Goal: Task Accomplishment & Management: Use online tool/utility

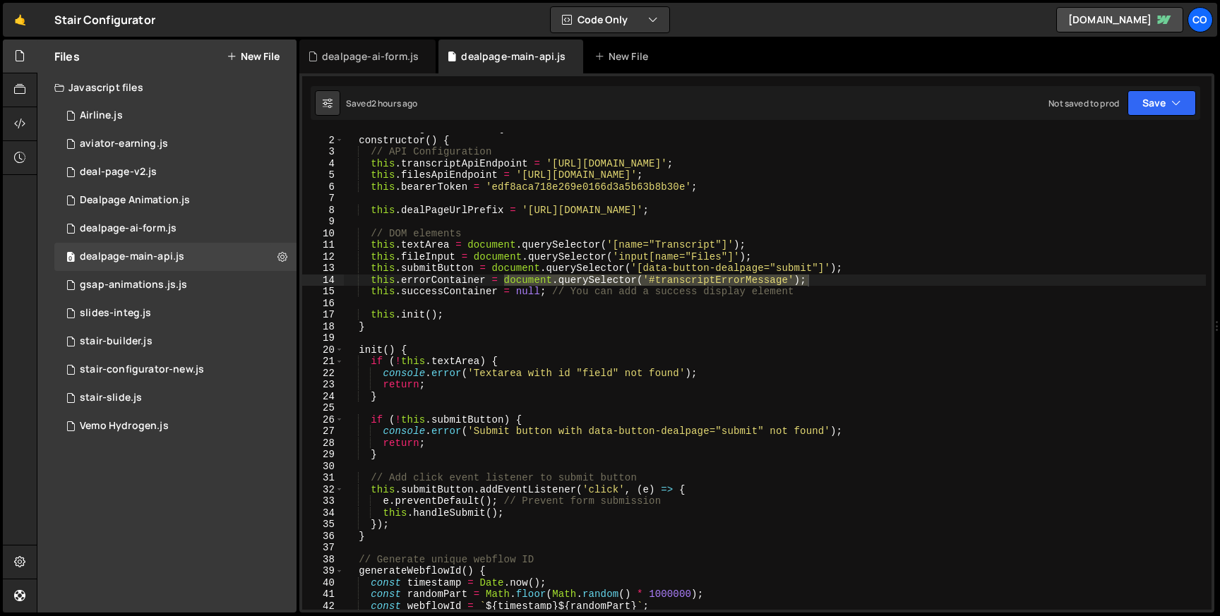
scroll to position [0, 1]
click at [515, 324] on div "class DealPageAPIHandler { constructor ( ) { // API Configuration this . transc…" at bounding box center [775, 373] width 862 height 500
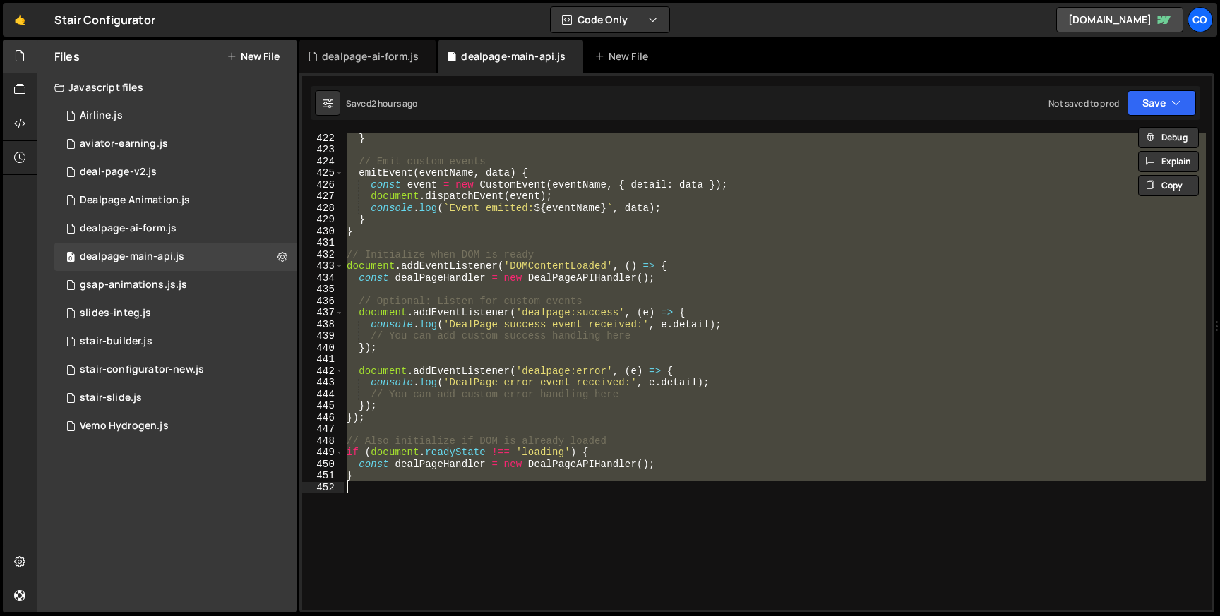
scroll to position [5020, 0]
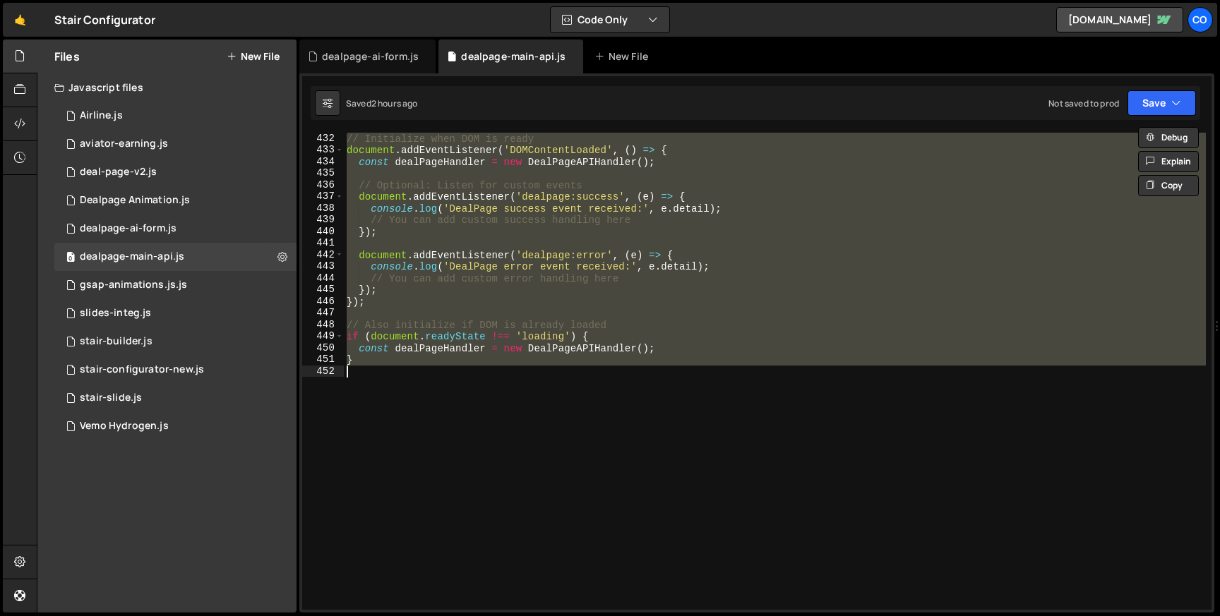
paste textarea
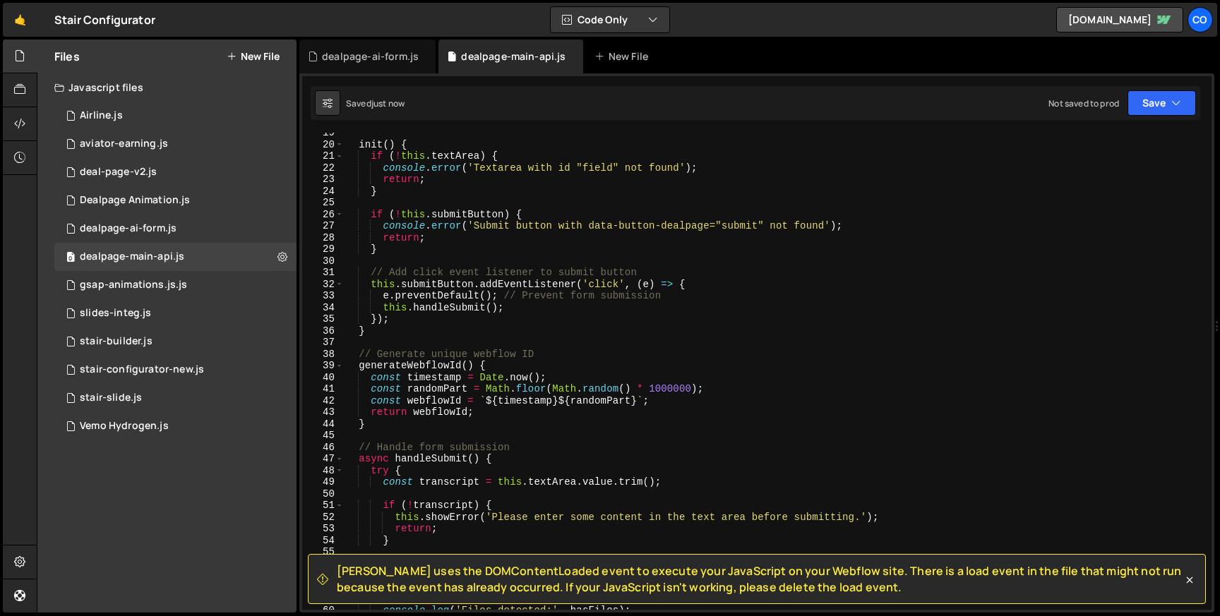
scroll to position [0, 0]
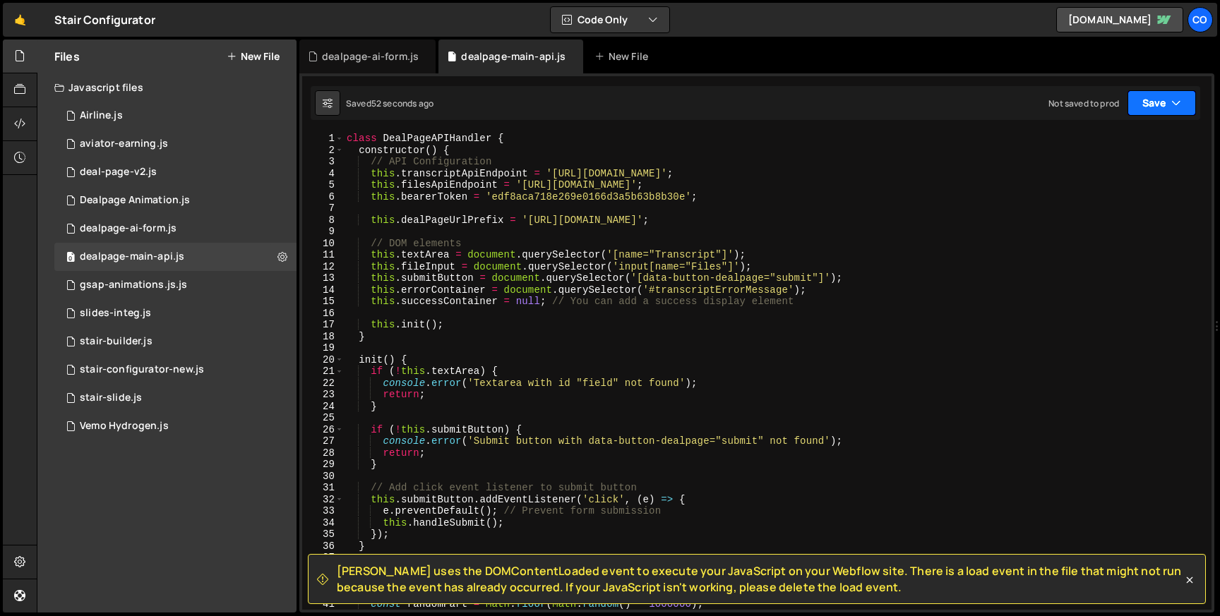
click at [1138, 98] on button "Save" at bounding box center [1161, 102] width 68 height 25
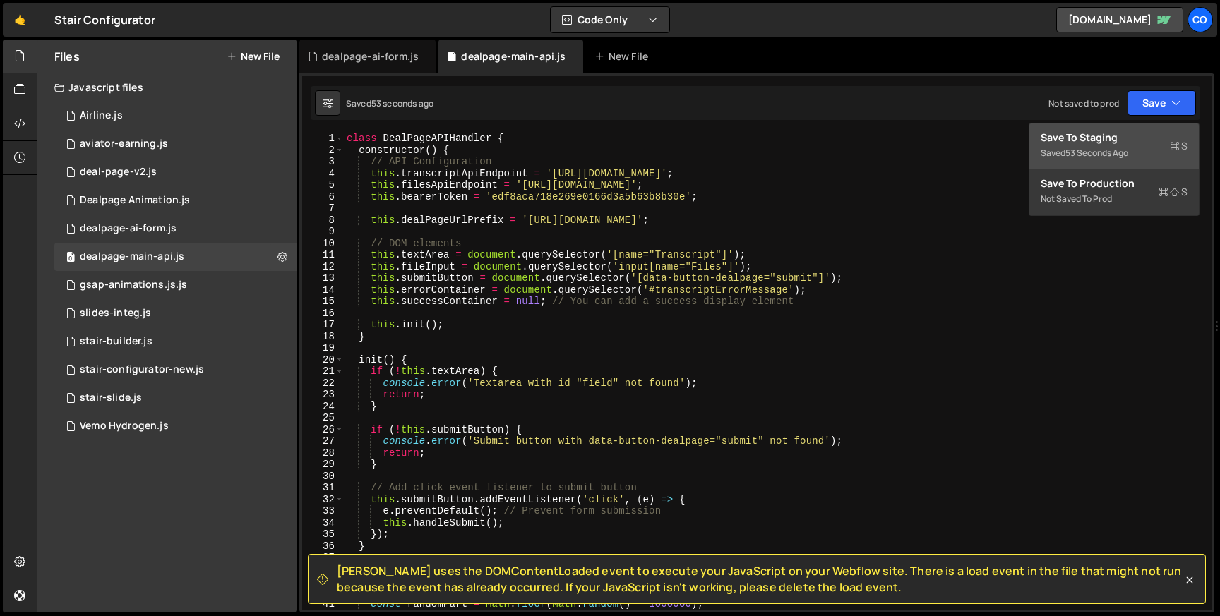
click at [1086, 135] on div "Save to Staging S" at bounding box center [1113, 138] width 147 height 14
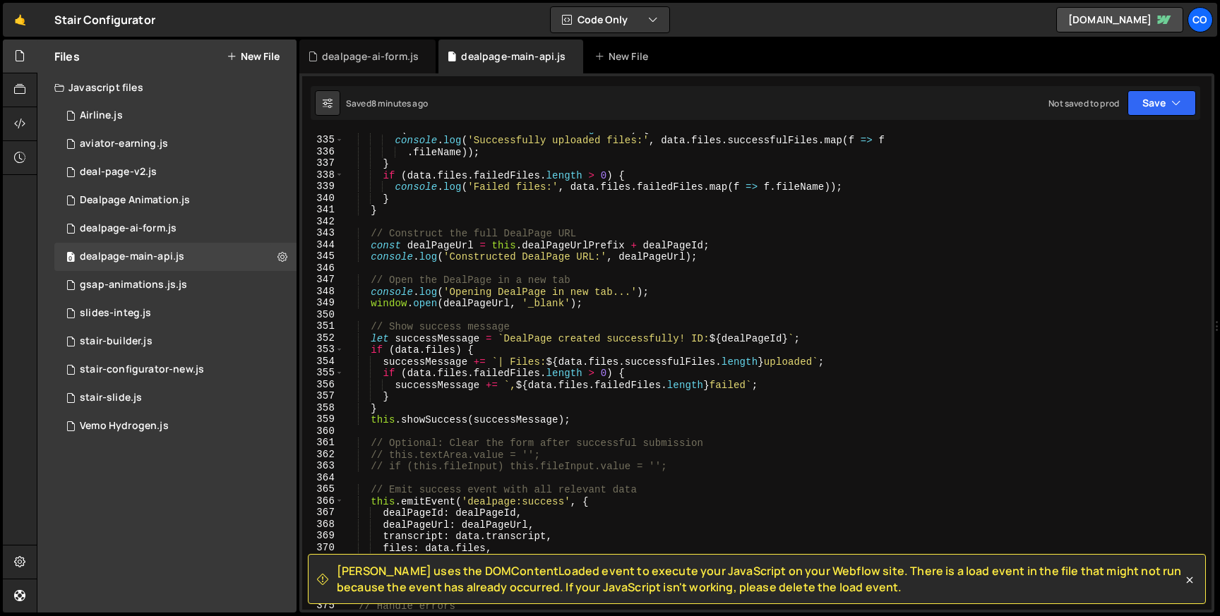
scroll to position [3887, 0]
drag, startPoint x: 368, startPoint y: 304, endPoint x: 585, endPoint y: 304, distance: 217.4
click at [585, 304] on div "if ( data . files . successfulFiles . length > 0 ) { console . log ( 'Successfu…" at bounding box center [775, 374] width 862 height 500
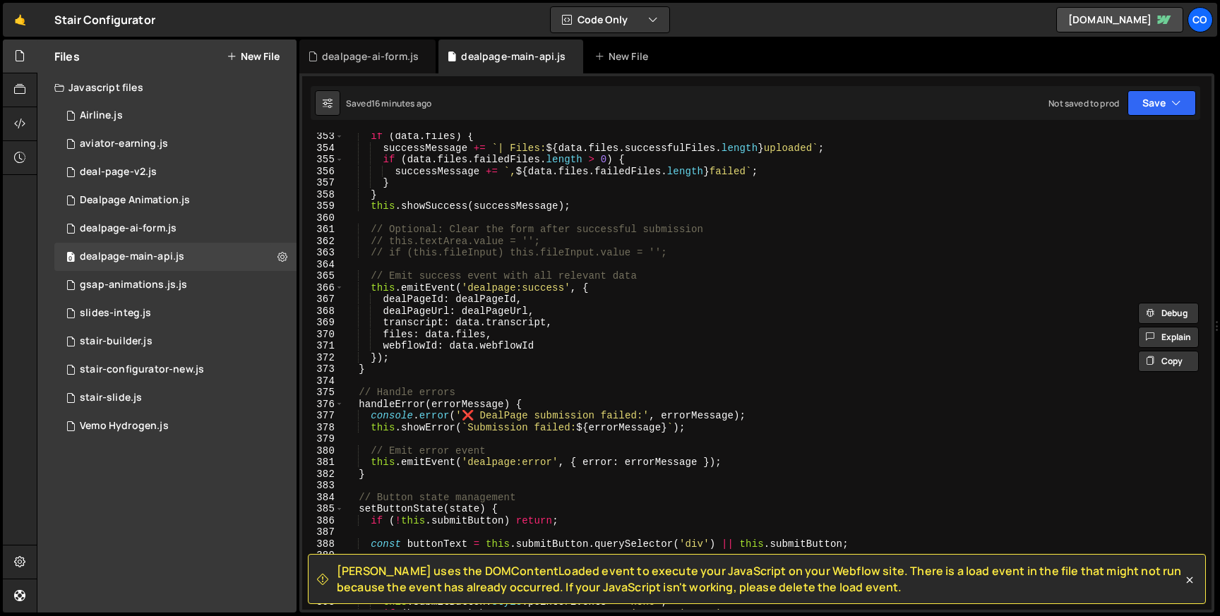
scroll to position [4103, 0]
click at [403, 371] on div "if ( data . files ) { successMessage += ` | Files: ${ data . files . successful…" at bounding box center [775, 378] width 862 height 500
type textarea "}"
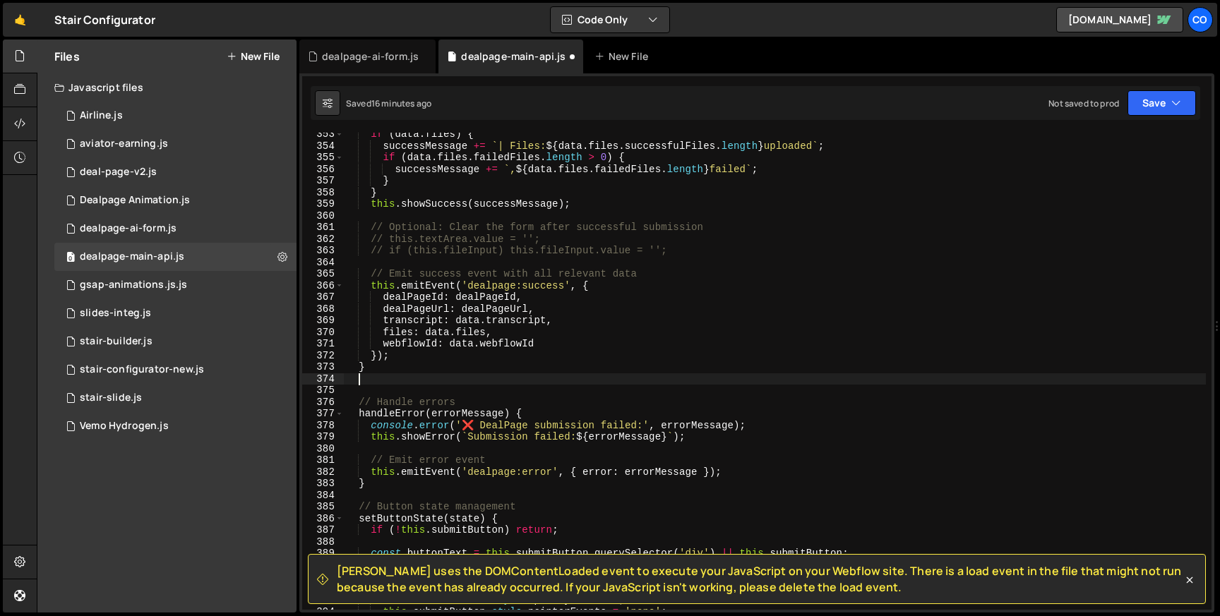
paste textarea "}"
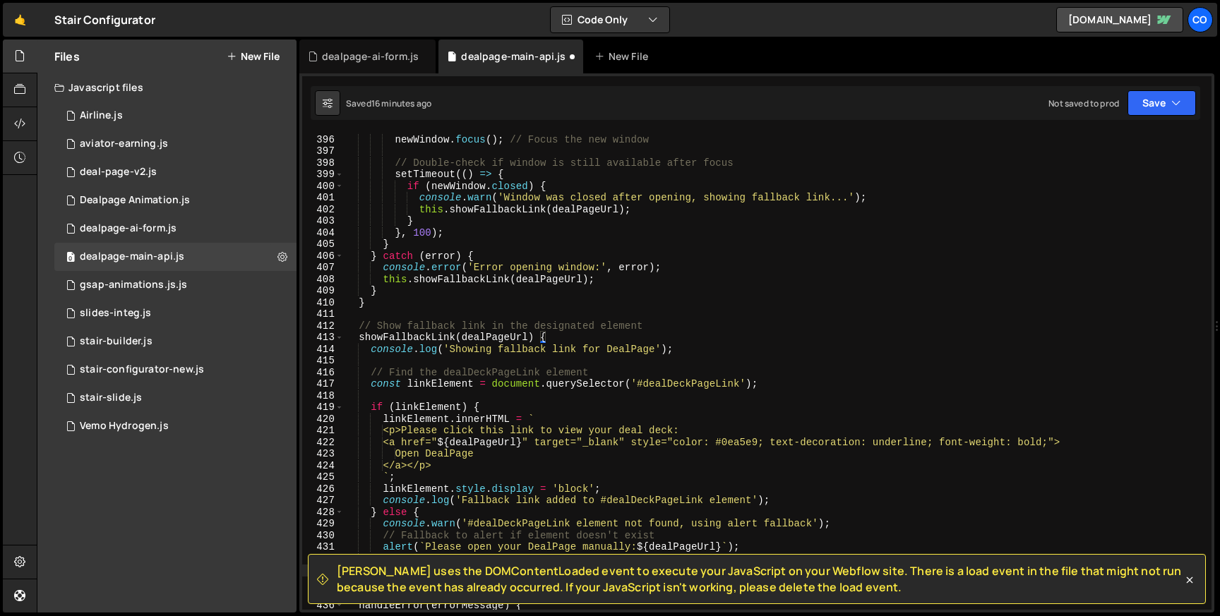
scroll to position [4648, 0]
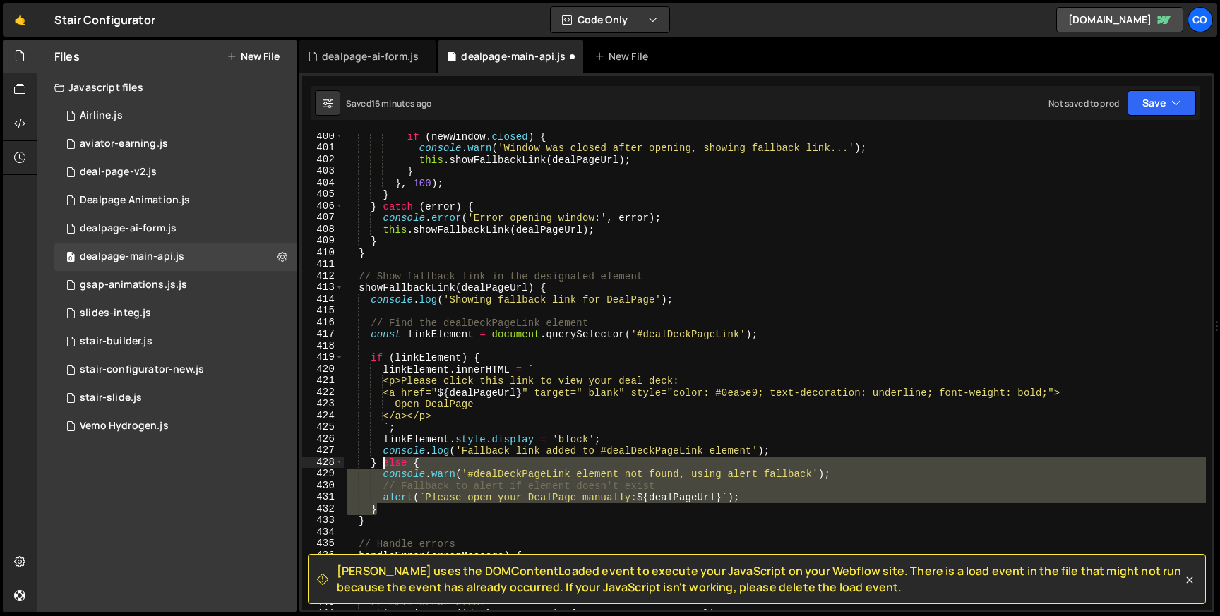
drag, startPoint x: 390, startPoint y: 510, endPoint x: 382, endPoint y: 468, distance: 42.4
click at [382, 468] on div "if ( newWindow . closed ) { console . warn ( 'Window was closed after opening, …" at bounding box center [775, 381] width 862 height 500
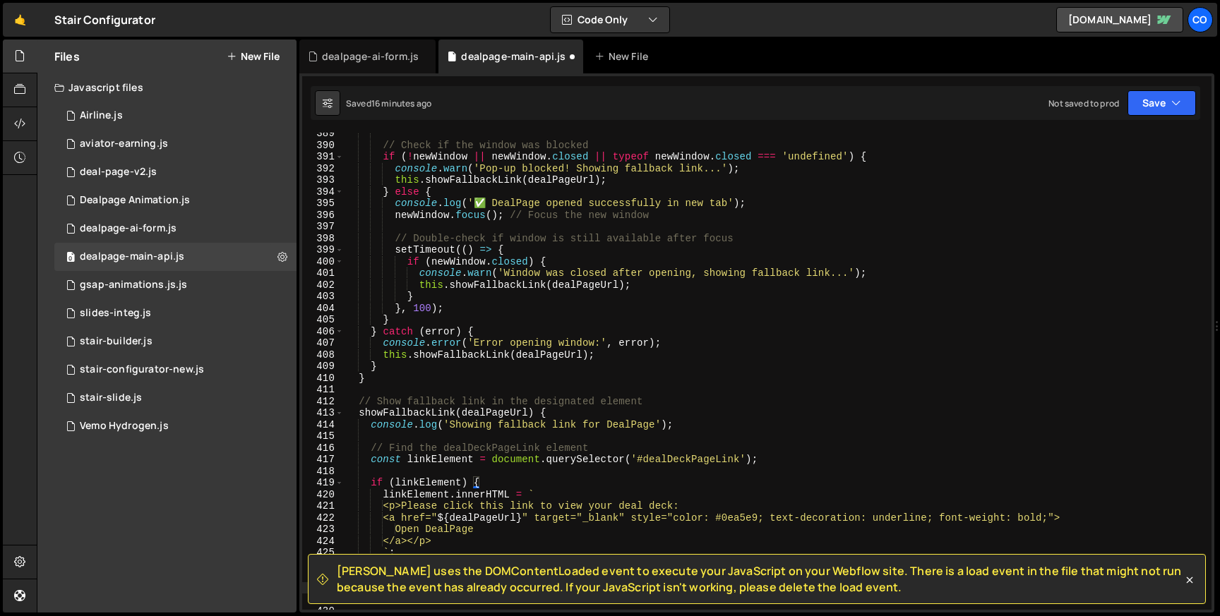
scroll to position [4523, 0]
click at [662, 459] on div "// Check if the window was blocked if ( ! newWindow || newWindow . closed || ty…" at bounding box center [775, 378] width 862 height 500
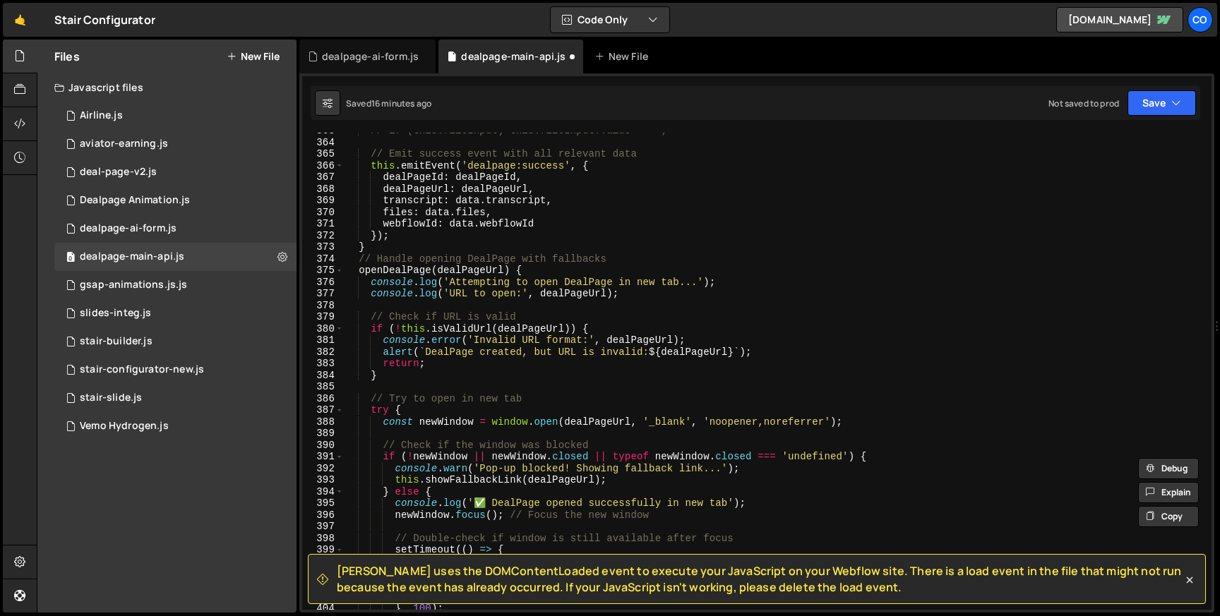
scroll to position [4184, 0]
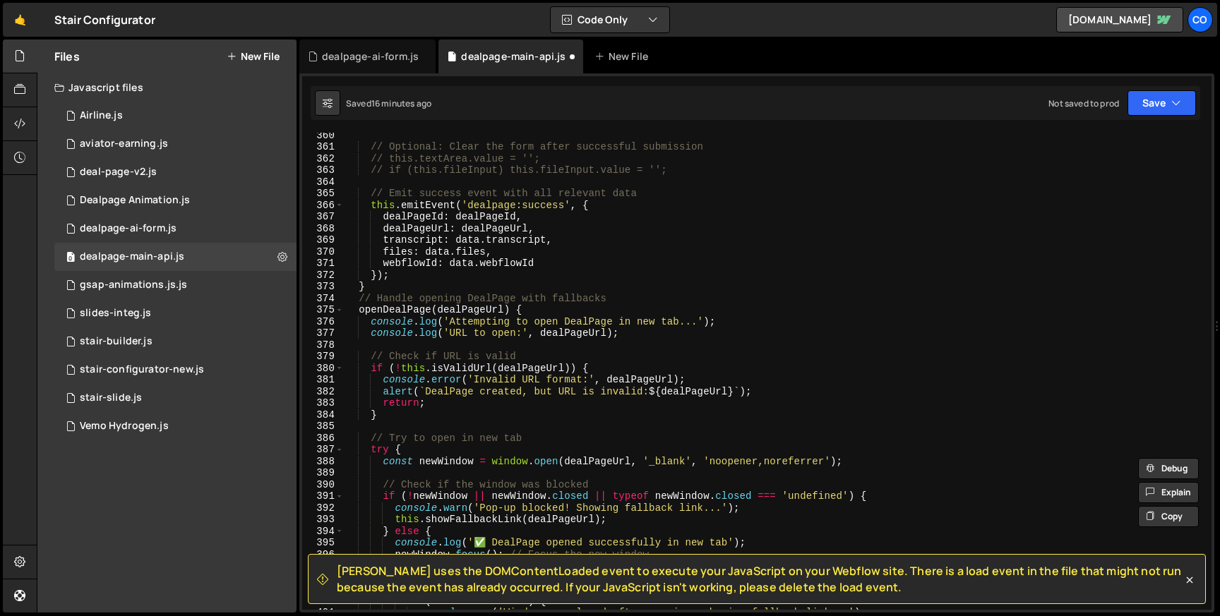
click at [395, 311] on div "// Optional: Clear the form after successful submission // this.textArea.value …" at bounding box center [775, 379] width 862 height 500
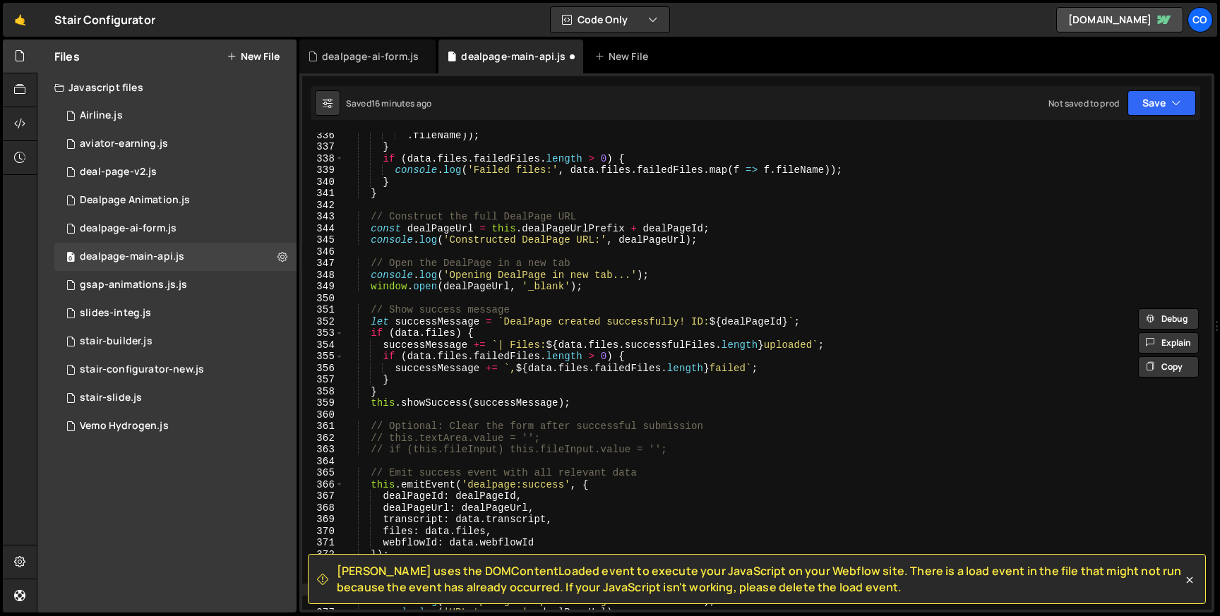
scroll to position [3879, 0]
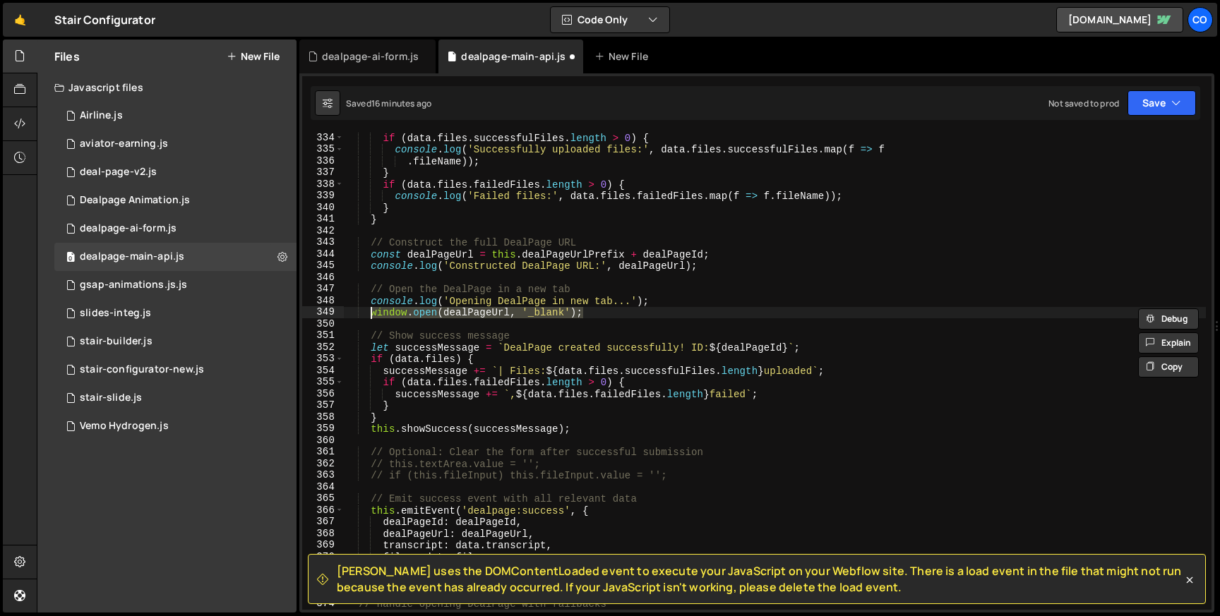
drag, startPoint x: 602, startPoint y: 314, endPoint x: 371, endPoint y: 312, distance: 231.5
click at [371, 312] on div "if ( data . files . successfulFiles . length > 0 ) { console . log ( 'Successfu…" at bounding box center [775, 382] width 862 height 500
paste textarea "openDealPage"
click at [656, 263] on div "if ( data . files . successfulFiles . length > 0 ) { console . log ( 'Successfu…" at bounding box center [775, 382] width 862 height 500
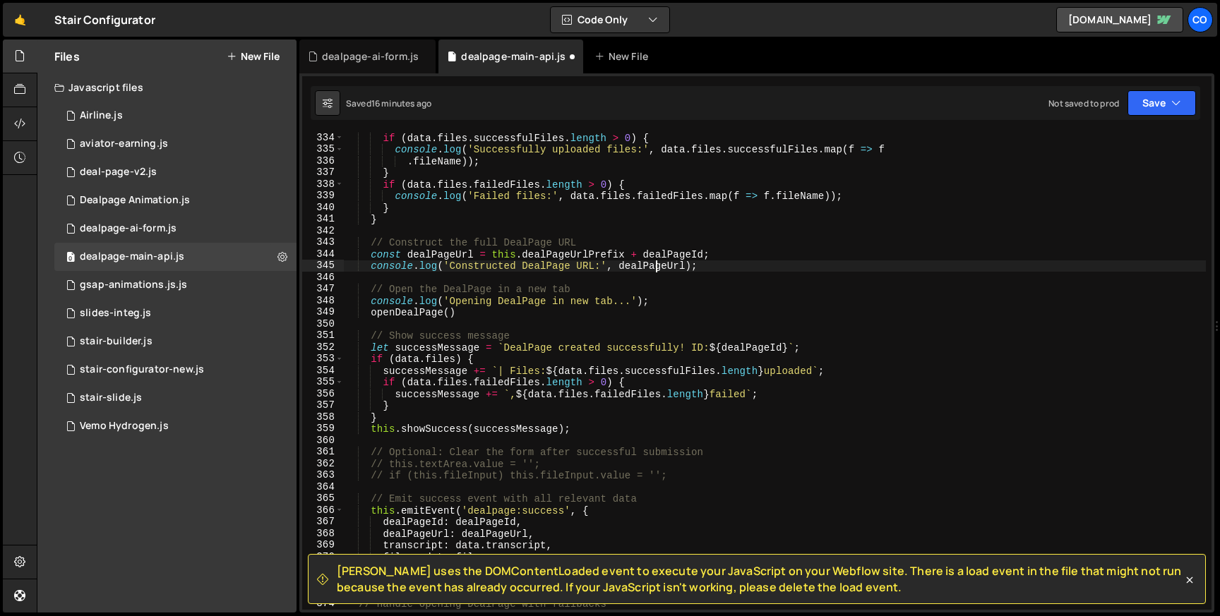
click at [656, 263] on div "if ( data . files . successfulFiles . length > 0 ) { console . log ( 'Successfu…" at bounding box center [775, 382] width 862 height 500
click at [450, 311] on div "if ( data . files . successfulFiles . length > 0 ) { console . log ( 'Successfu…" at bounding box center [775, 382] width 862 height 500
paste textarea "dealPageUrl"
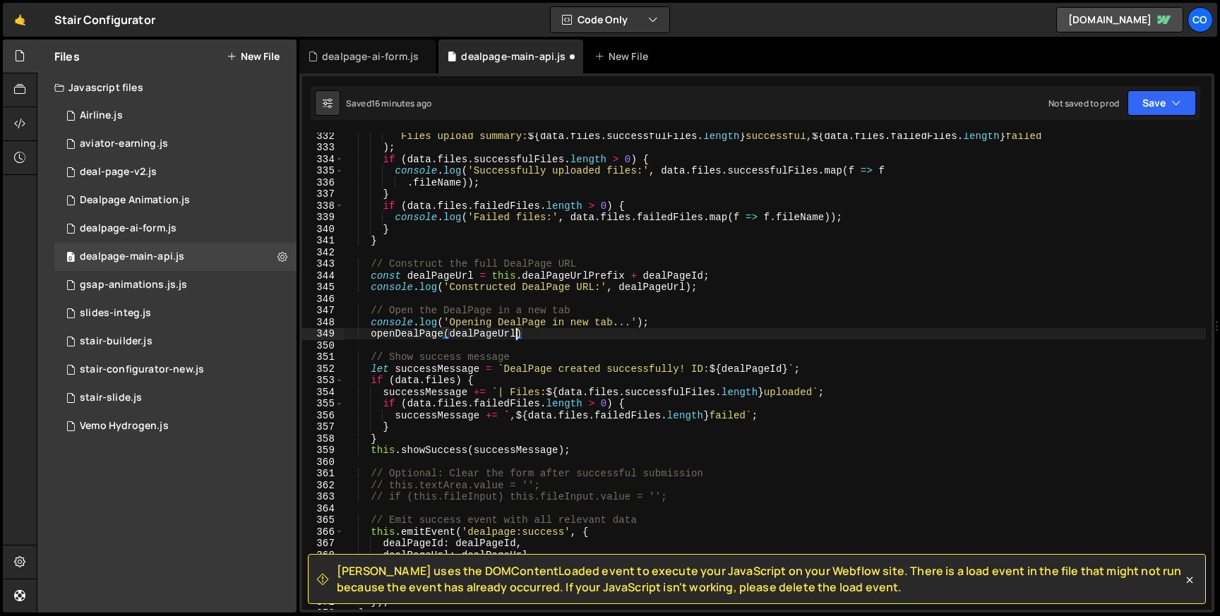
scroll to position [3857, 0]
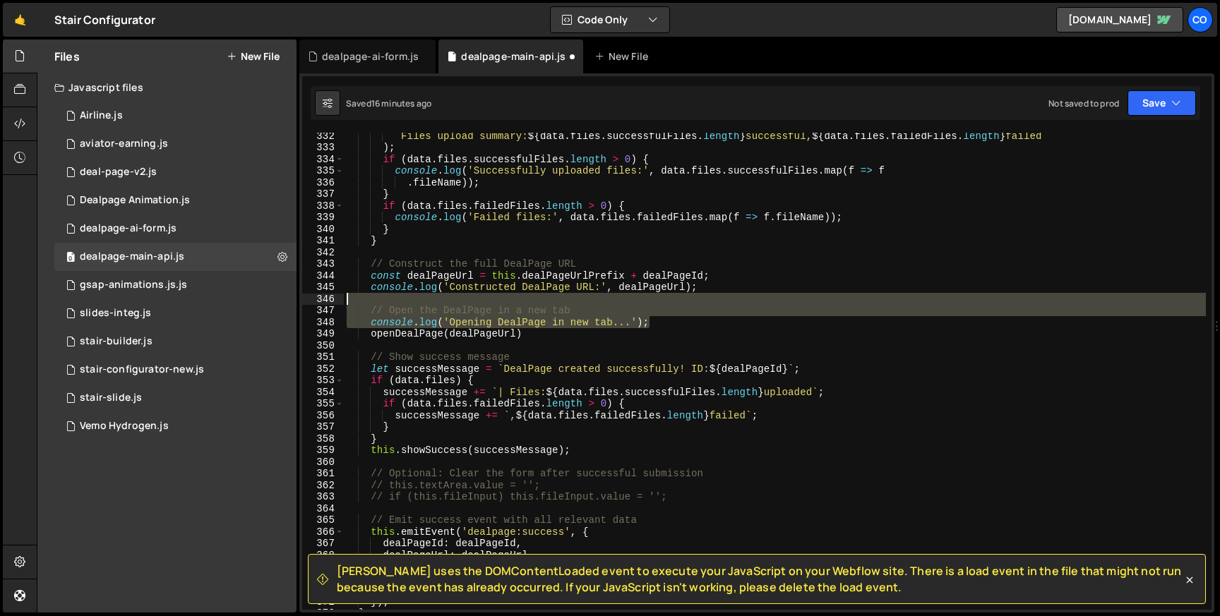
drag, startPoint x: 654, startPoint y: 322, endPoint x: 652, endPoint y: 303, distance: 19.2
click at [652, 303] on div "` Files upload summary: ${ data . files . successfulFiles . length } successful…" at bounding box center [775, 380] width 862 height 500
type textarea "// Open the DealPage in a new tab"
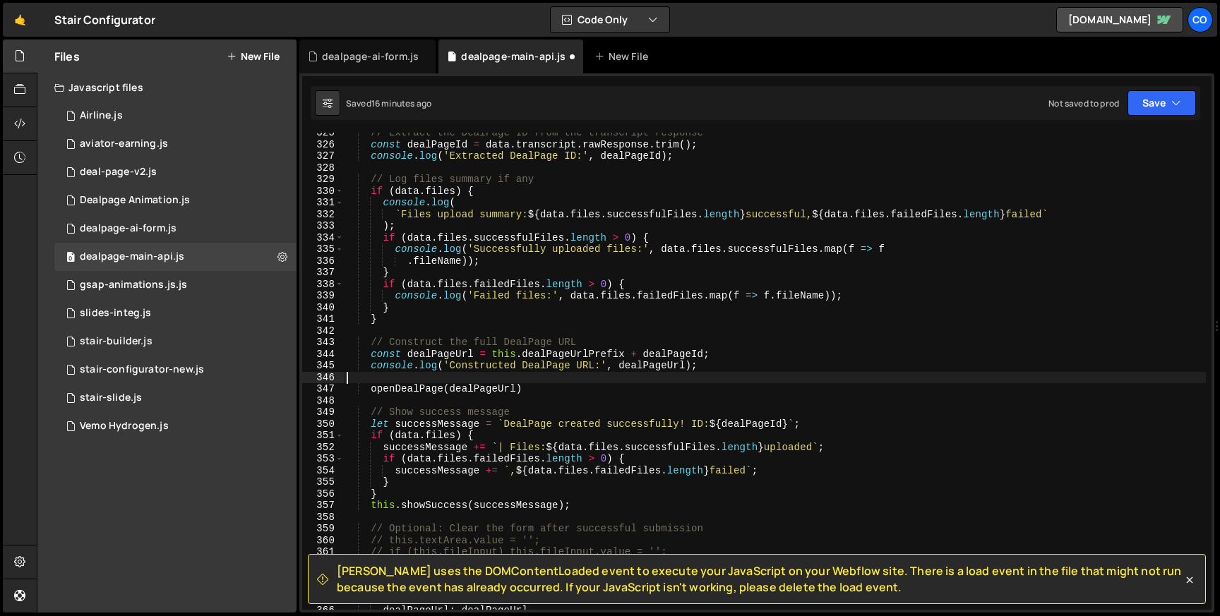
scroll to position [3779, 0]
click at [1150, 104] on button "Save" at bounding box center [1161, 102] width 68 height 25
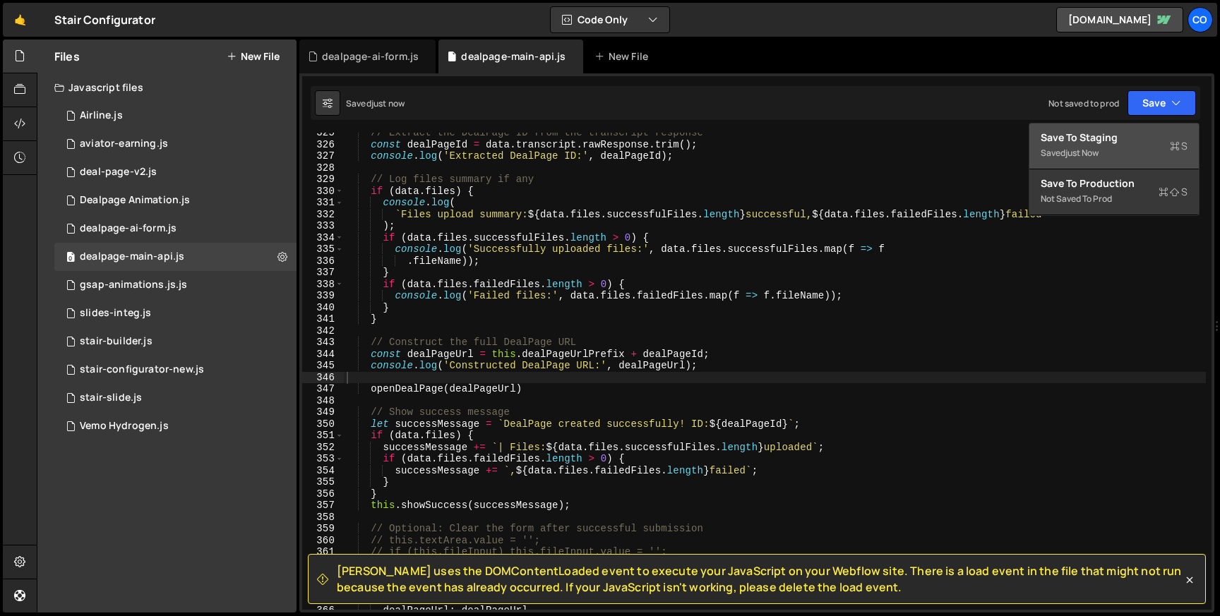
click at [1125, 149] on div "Saved just now" at bounding box center [1113, 153] width 147 height 17
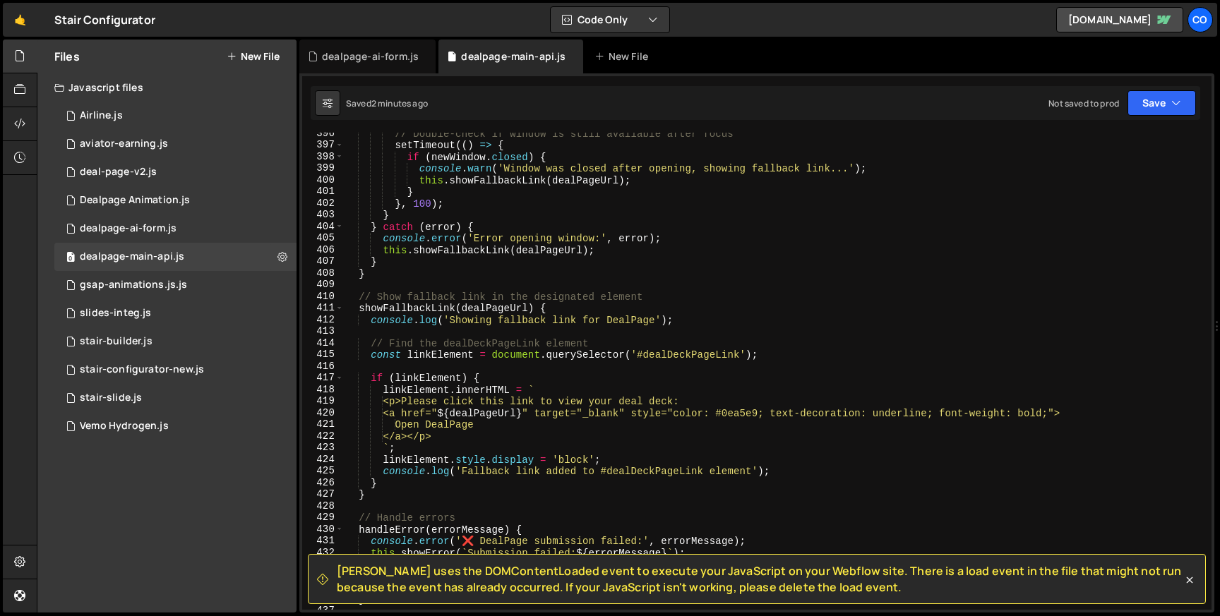
scroll to position [4628, 0]
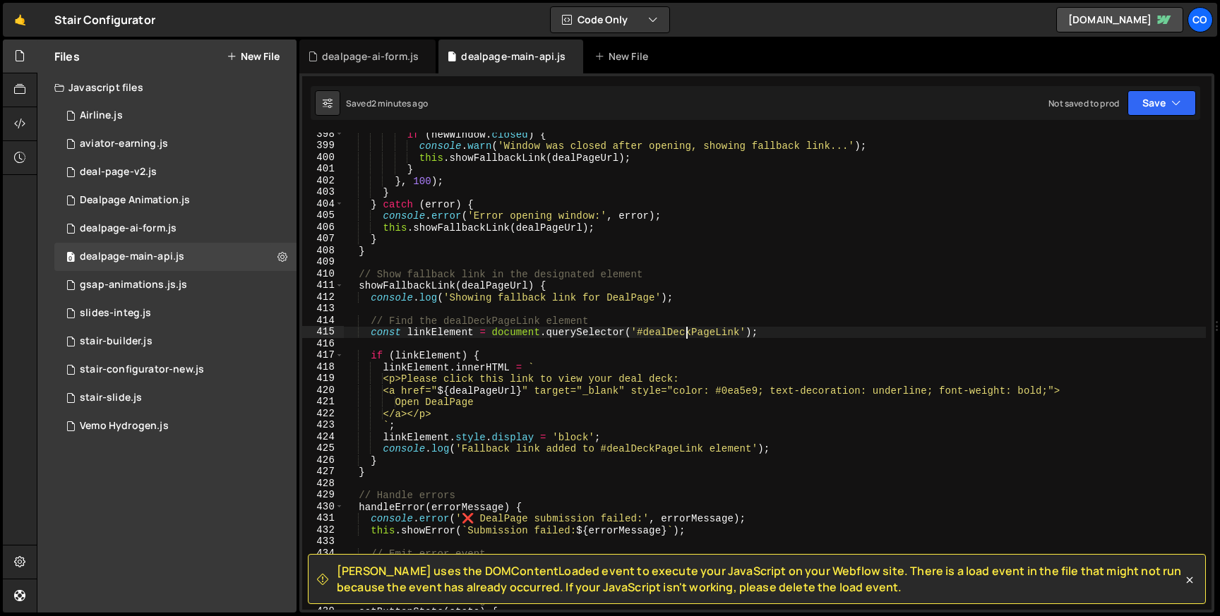
click at [689, 329] on div "if ( newWindow . closed ) { console . warn ( 'Window was closed after opening, …" at bounding box center [775, 378] width 862 height 500
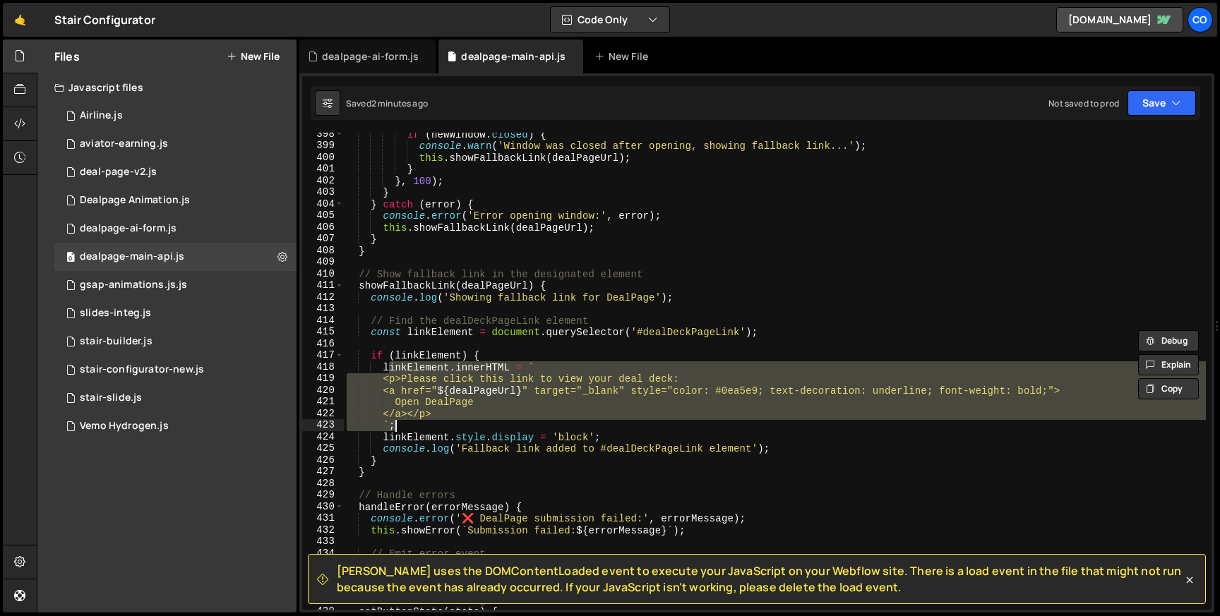
drag, startPoint x: 386, startPoint y: 366, endPoint x: 455, endPoint y: 423, distance: 89.7
click at [455, 423] on div "if ( newWindow . closed ) { console . warn ( 'Window was closed after opening, …" at bounding box center [775, 378] width 862 height 500
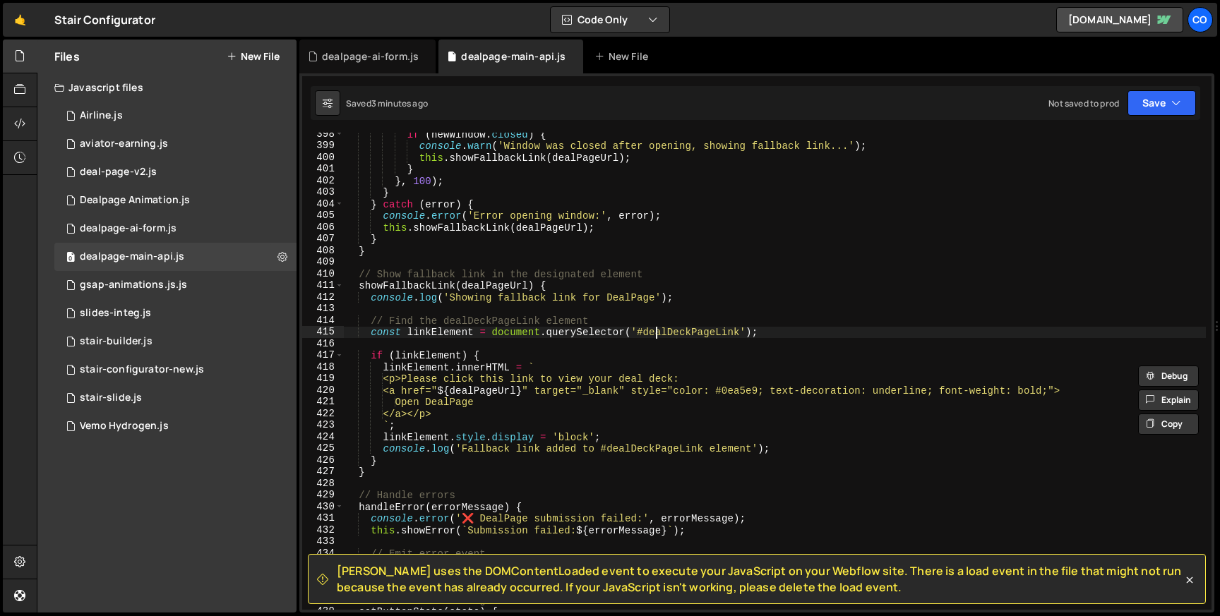
click at [656, 335] on div "if ( newWindow . closed ) { console . warn ( 'Window was closed after opening, …" at bounding box center [775, 378] width 862 height 500
drag, startPoint x: 369, startPoint y: 331, endPoint x: 898, endPoint y: 331, distance: 529.3
click at [898, 331] on div "if ( newWindow . closed ) { console . warn ( 'Window was closed after opening, …" at bounding box center [775, 378] width 862 height 500
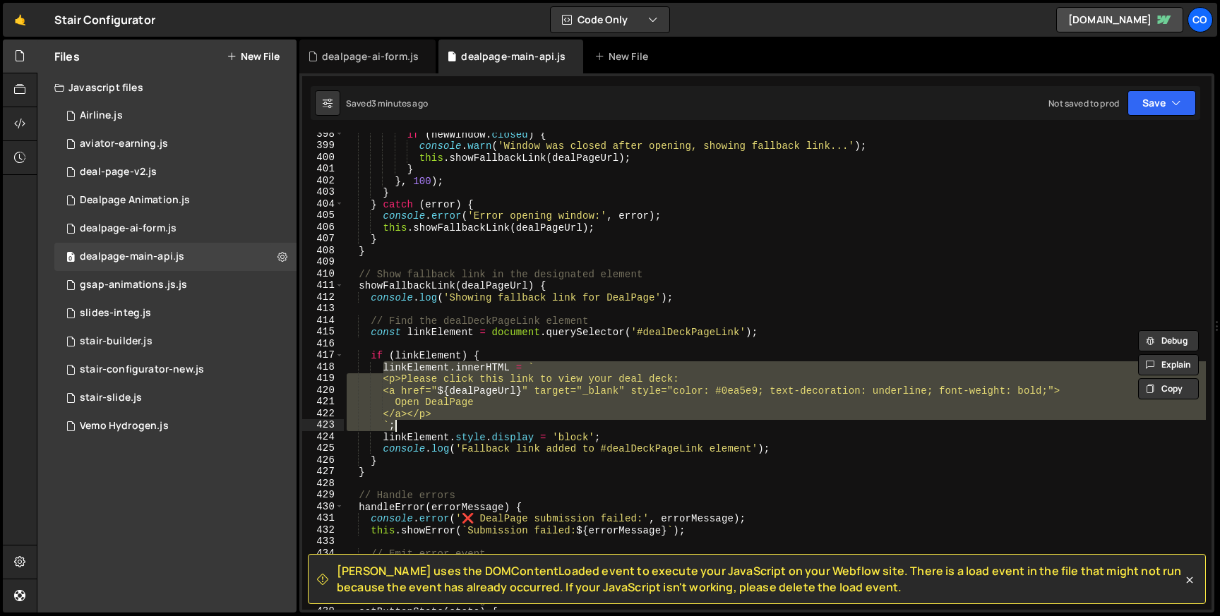
drag, startPoint x: 385, startPoint y: 366, endPoint x: 519, endPoint y: 426, distance: 147.3
click at [519, 426] on div "if ( newWindow . closed ) { console . warn ( 'Window was closed after opening, …" at bounding box center [775, 378] width 862 height 500
paste textarea "linkElement.href = "[URL][DOMAIN_NAME]""
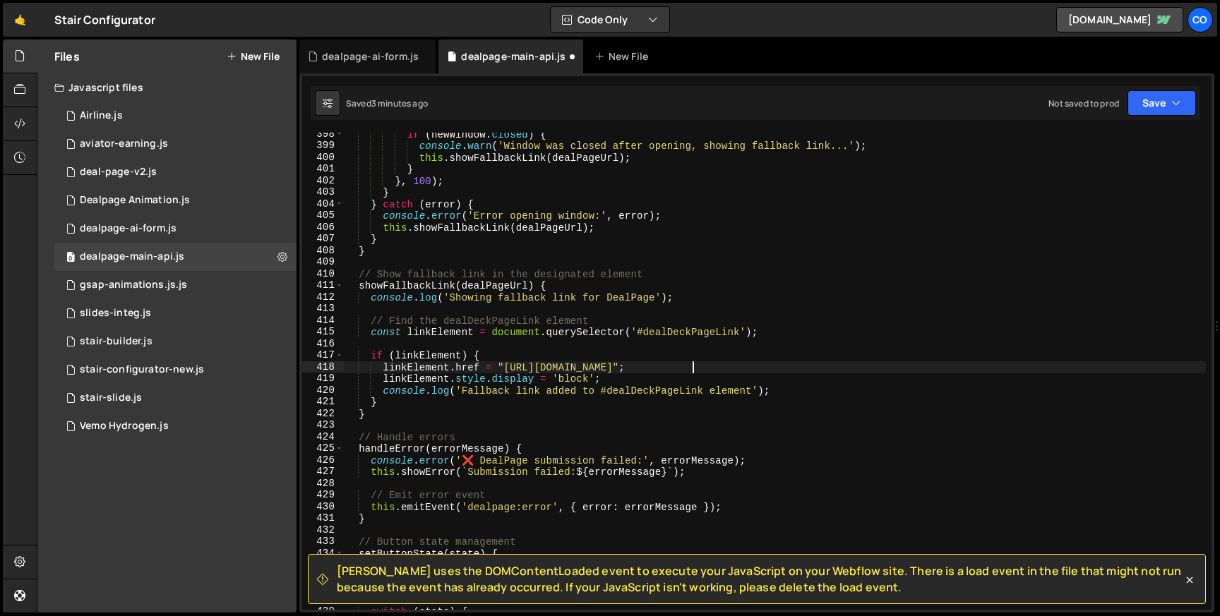
click at [512, 291] on div "if ( newWindow . closed ) { console . warn ( 'Window was closed after opening, …" at bounding box center [775, 378] width 862 height 500
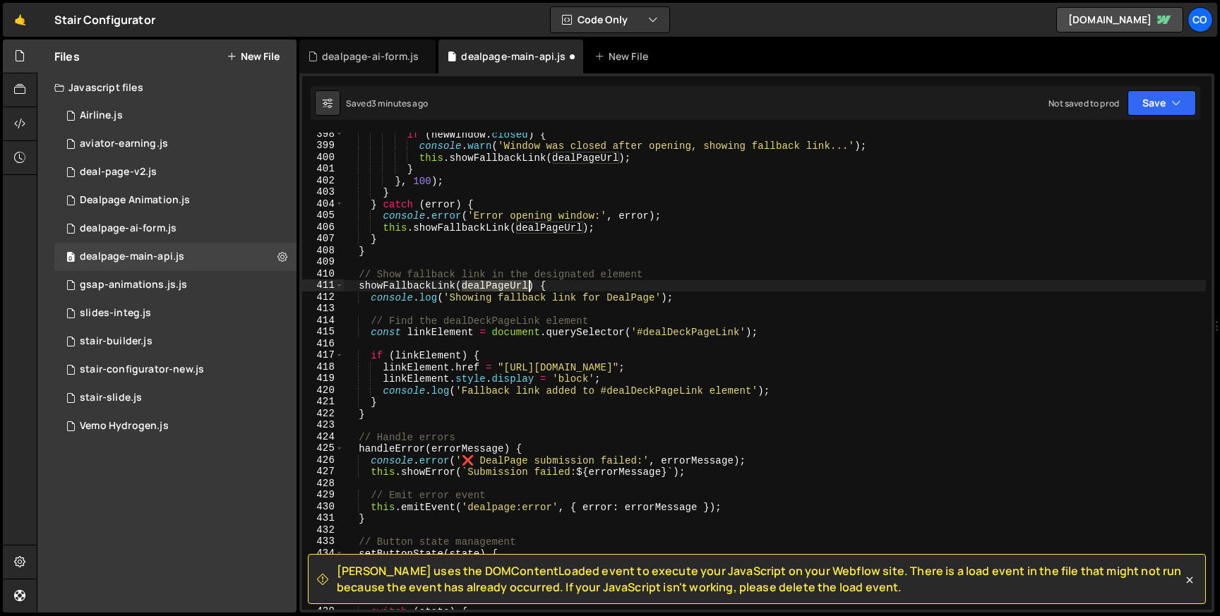
click at [512, 291] on div "if ( newWindow . closed ) { console . warn ( 'Window was closed after opening, …" at bounding box center [775, 378] width 862 height 500
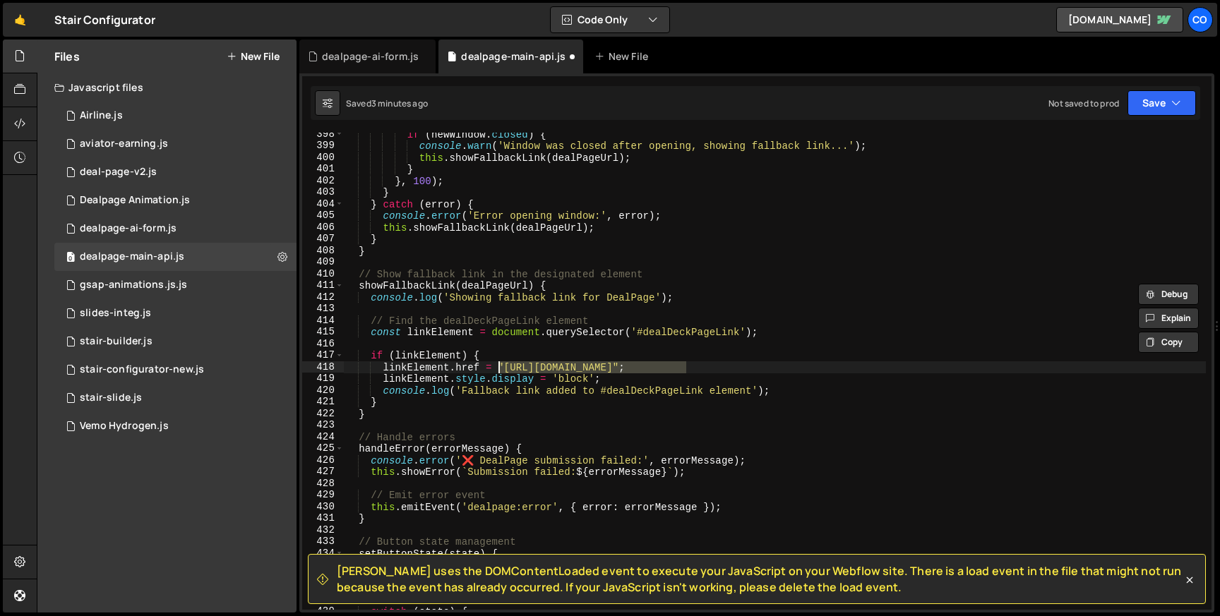
drag, startPoint x: 687, startPoint y: 364, endPoint x: 496, endPoint y: 362, distance: 190.6
click at [496, 362] on div "if ( newWindow . closed ) { console . warn ( 'Window was closed after opening, …" at bounding box center [775, 378] width 862 height 500
paste textarea "dealPageUrl"
click at [780, 337] on div "if ( newWindow . closed ) { console . warn ( 'Window was closed after opening, …" at bounding box center [775, 378] width 862 height 500
type textarea "const linkElement = document.querySelector('#dealDeckPageLink');"
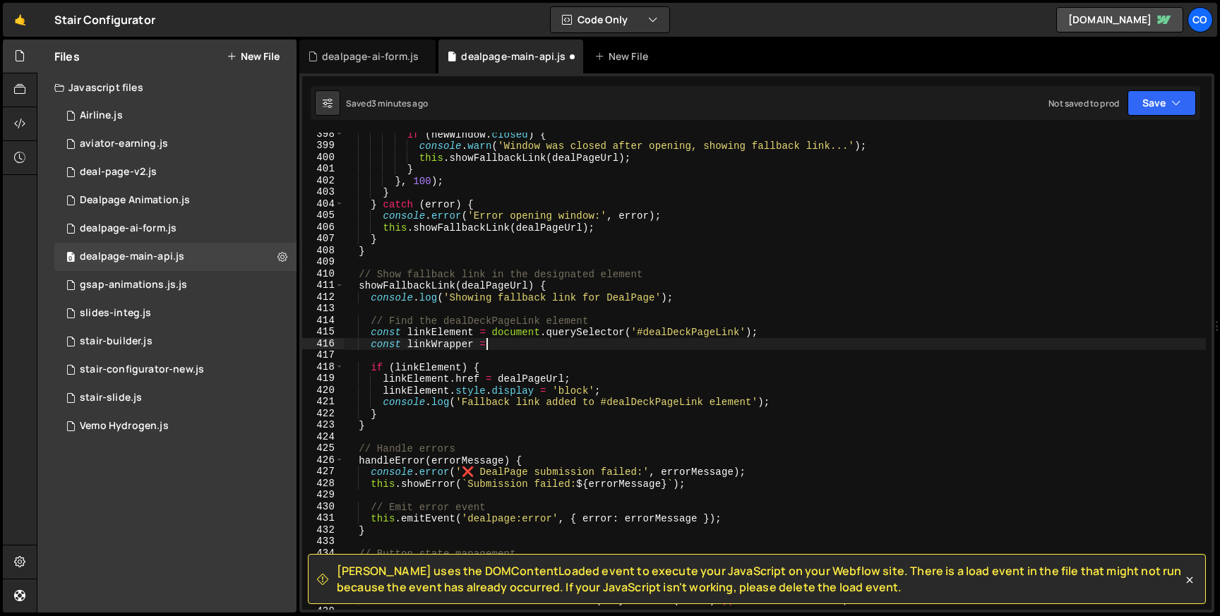
scroll to position [0, 9]
drag, startPoint x: 491, startPoint y: 330, endPoint x: 864, endPoint y: 301, distance: 373.7
click at [864, 301] on div "if ( newWindow . closed ) { console . warn ( 'Window was closed after opening, …" at bounding box center [775, 378] width 862 height 500
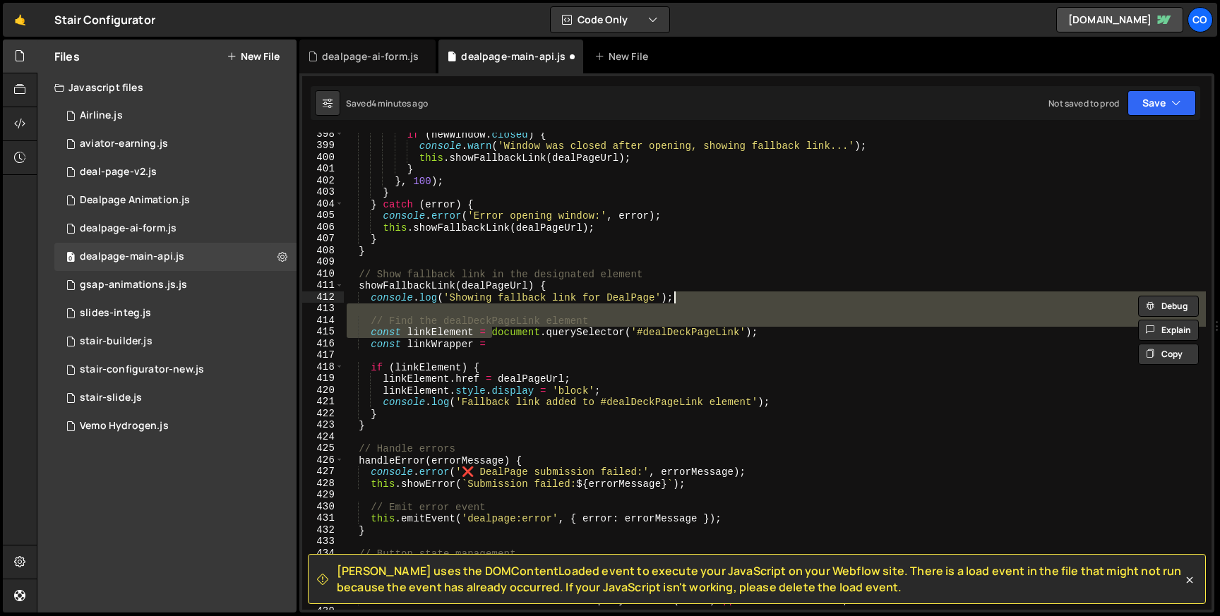
click at [758, 327] on div "if ( newWindow . closed ) { console . warn ( 'Window was closed after opening, …" at bounding box center [775, 378] width 862 height 500
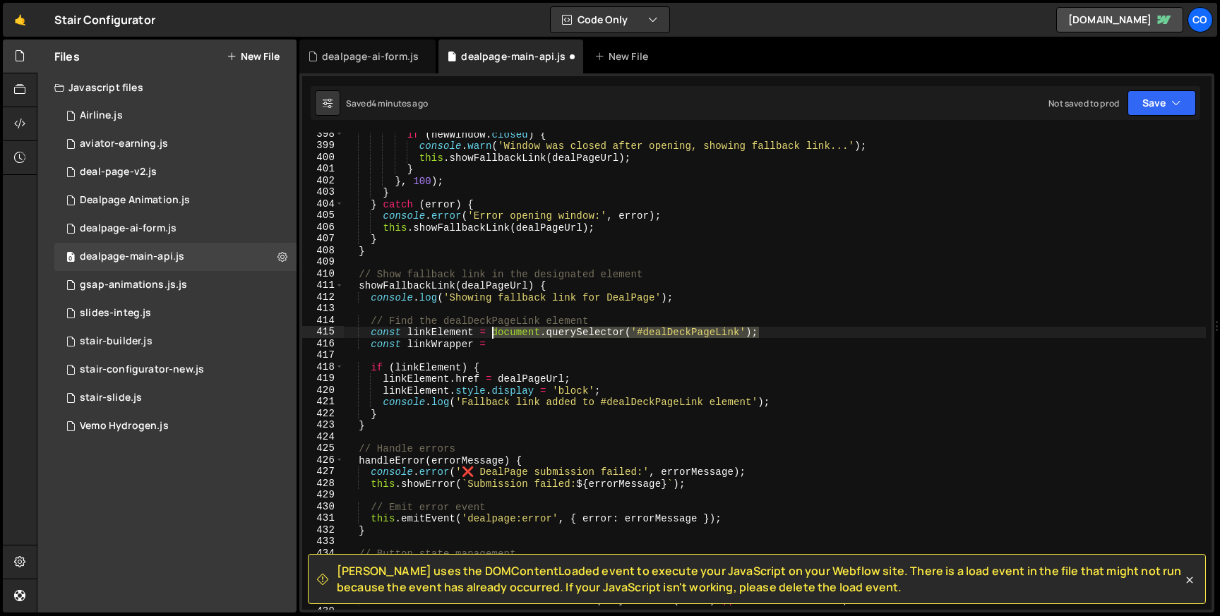
drag, startPoint x: 758, startPoint y: 337, endPoint x: 491, endPoint y: 330, distance: 267.6
click at [491, 330] on div "if ( newWindow . closed ) { console . warn ( 'Window was closed after opening, …" at bounding box center [775, 378] width 862 height 500
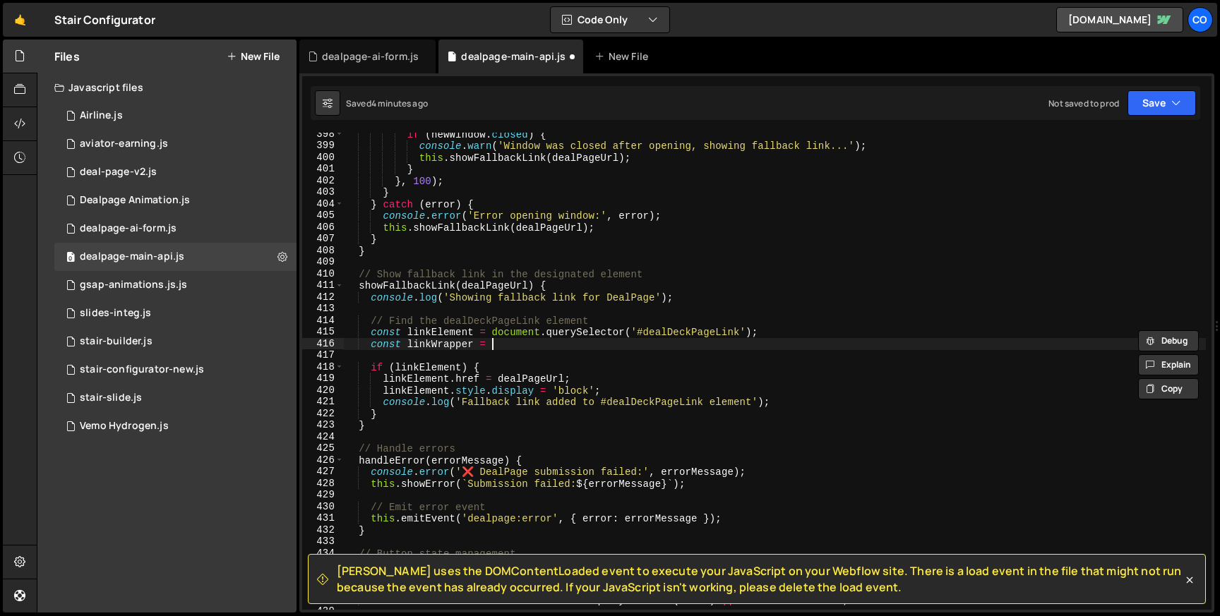
click at [502, 342] on div "if ( newWindow . closed ) { console . warn ( 'Window was closed after opening, …" at bounding box center [775, 378] width 862 height 500
paste textarea "document.querySelector('#dealDeckPageLink');"
click at [741, 342] on div "if ( newWindow . closed ) { console . warn ( 'Window was closed after opening, …" at bounding box center [775, 378] width 862 height 500
click at [718, 338] on div "if ( newWindow . closed ) { console . warn ( 'Window was closed after opening, …" at bounding box center [775, 378] width 862 height 500
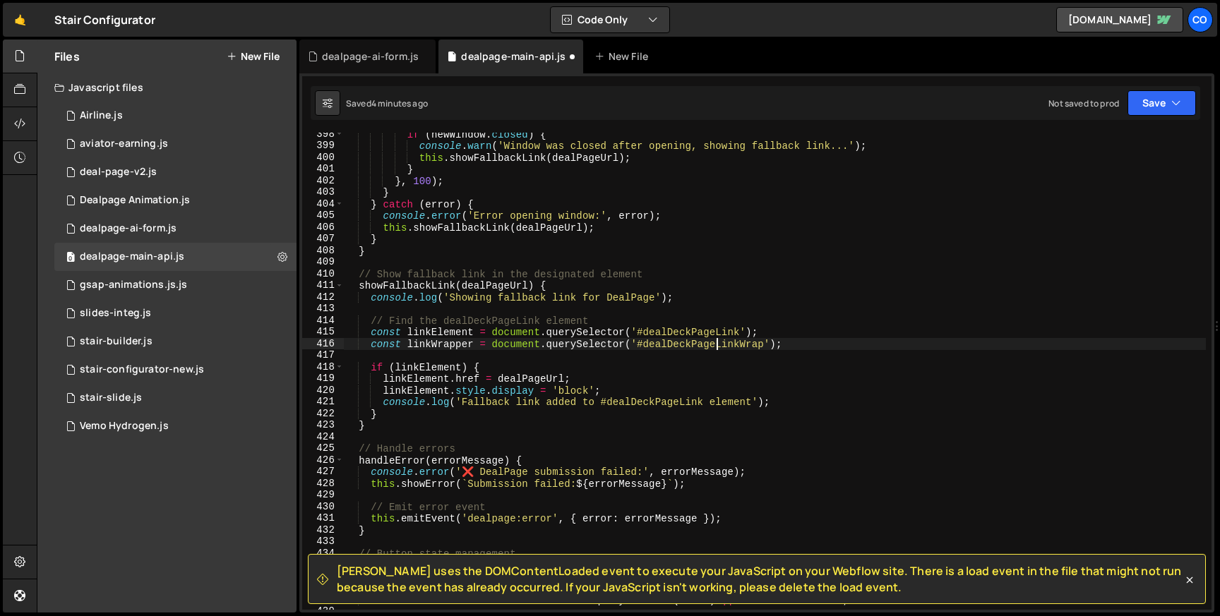
click at [718, 338] on div "if ( newWindow . closed ) { console . warn ( 'Window was closed after opening, …" at bounding box center [775, 378] width 862 height 500
click at [432, 344] on div "if ( newWindow . closed ) { console . warn ( 'Window was closed after opening, …" at bounding box center [775, 378] width 862 height 500
click at [461, 367] on div "if ( newWindow . closed ) { console . warn ( 'Window was closed after opening, …" at bounding box center [775, 378] width 862 height 500
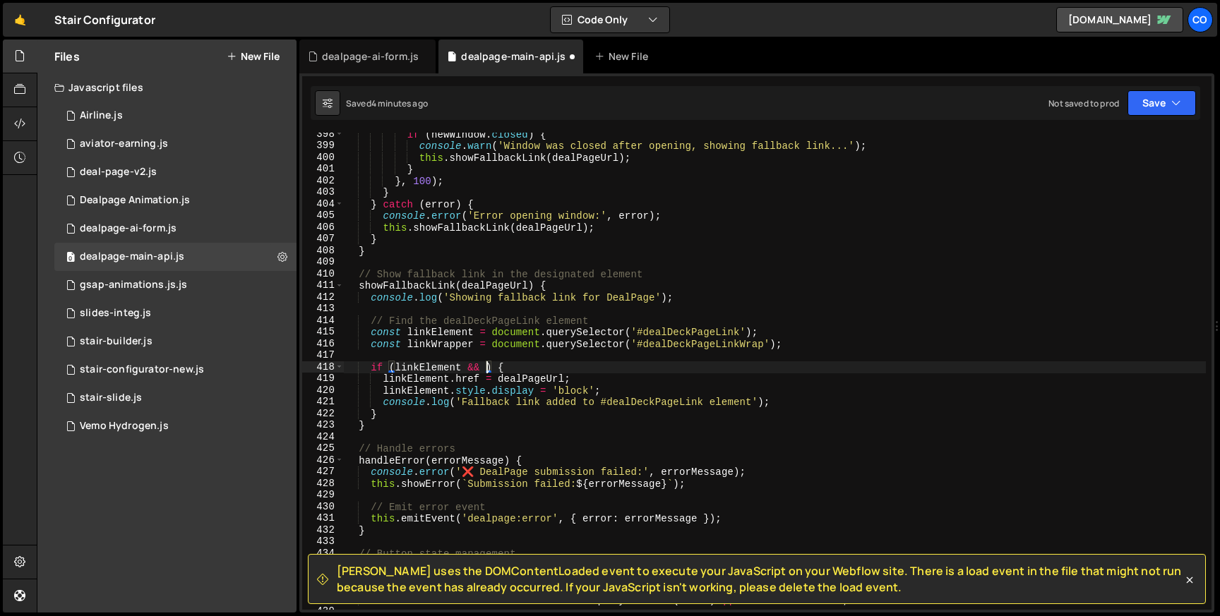
scroll to position [0, 9]
paste textarea "linkWrapper"
click at [416, 393] on div "if ( newWindow . closed ) { console . warn ( 'Window was closed after opening, …" at bounding box center [775, 378] width 862 height 500
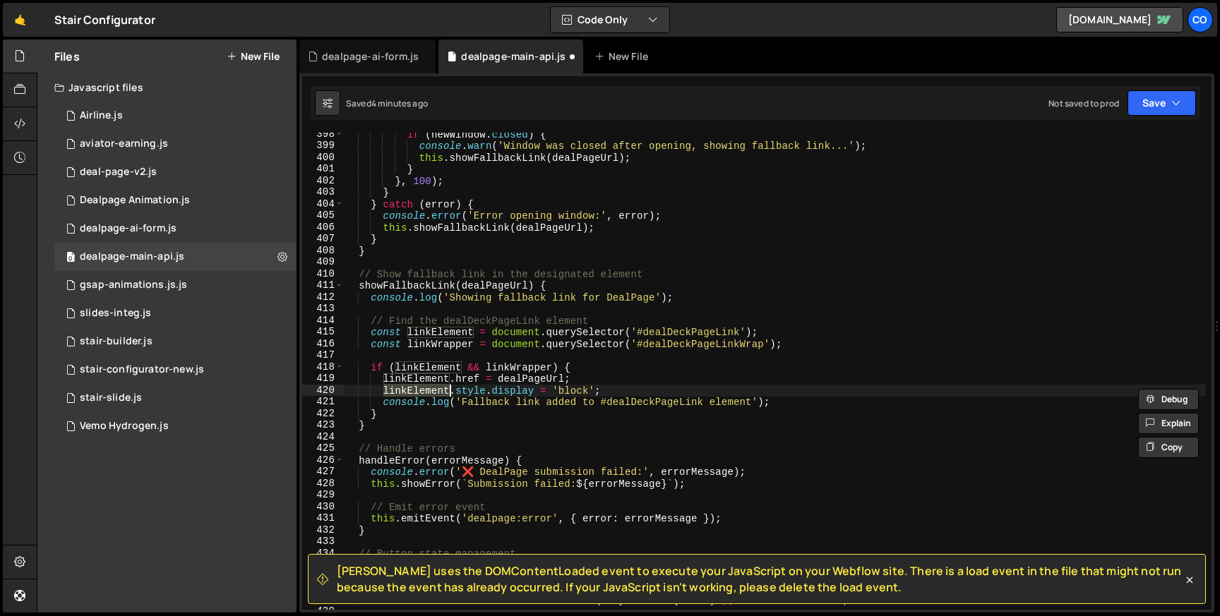
paste textarea "Wrapper"
click at [1174, 111] on button "Save" at bounding box center [1161, 102] width 68 height 25
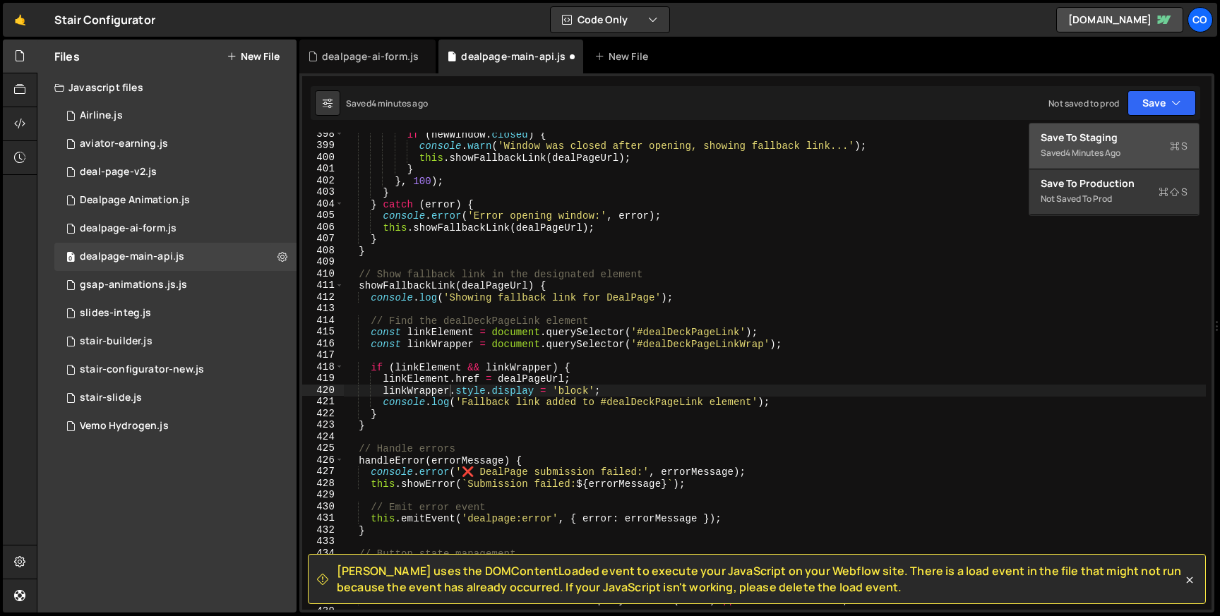
click at [1106, 143] on div "Save to Staging S" at bounding box center [1113, 138] width 147 height 14
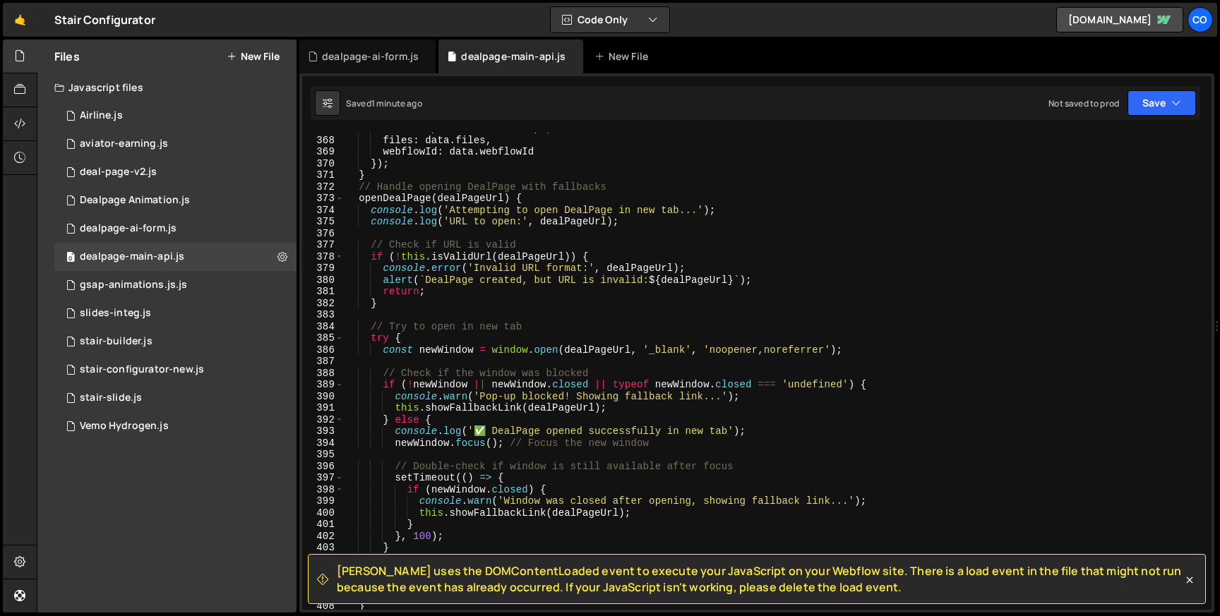
scroll to position [4246, 0]
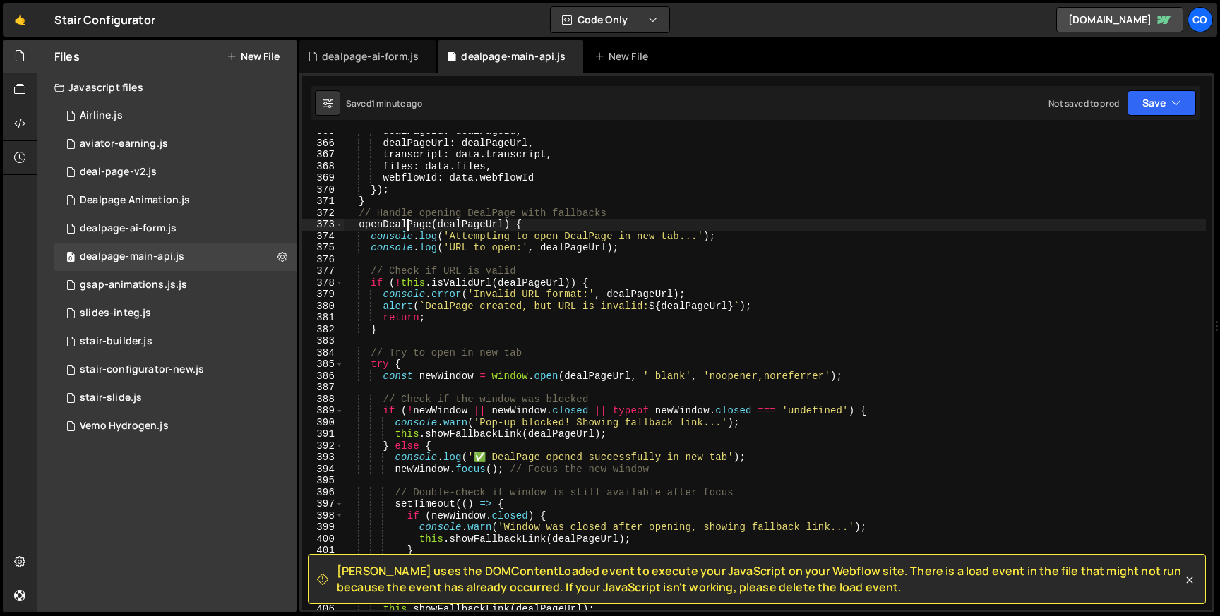
click at [405, 224] on div "dealPageId : dealPageId , dealPageUrl : dealPageUrl , transcript : data . trans…" at bounding box center [775, 376] width 862 height 500
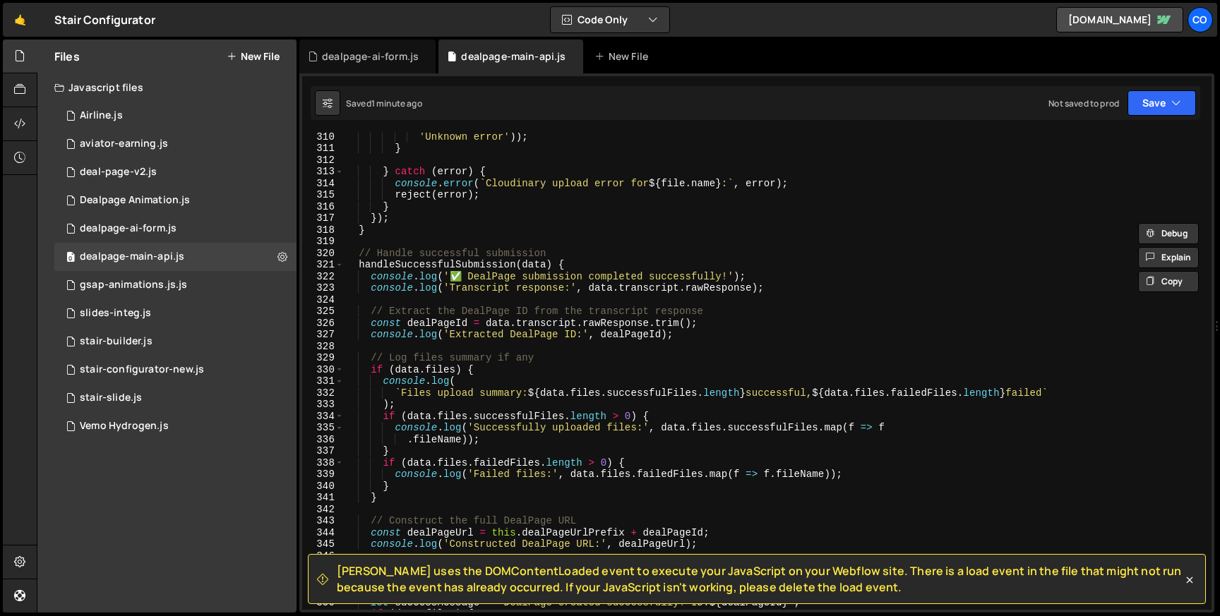
scroll to position [3582, 0]
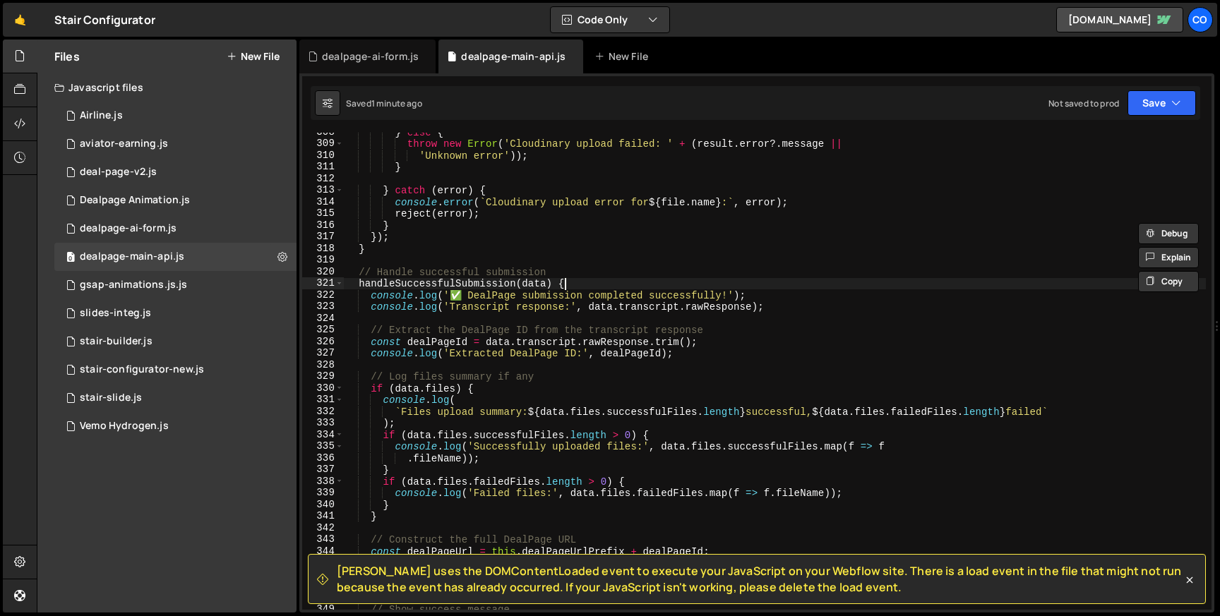
click at [571, 286] on div "} else { throw new Error ( 'Cloudinary upload failed: ' + ( result . error ?. m…" at bounding box center [775, 376] width 862 height 500
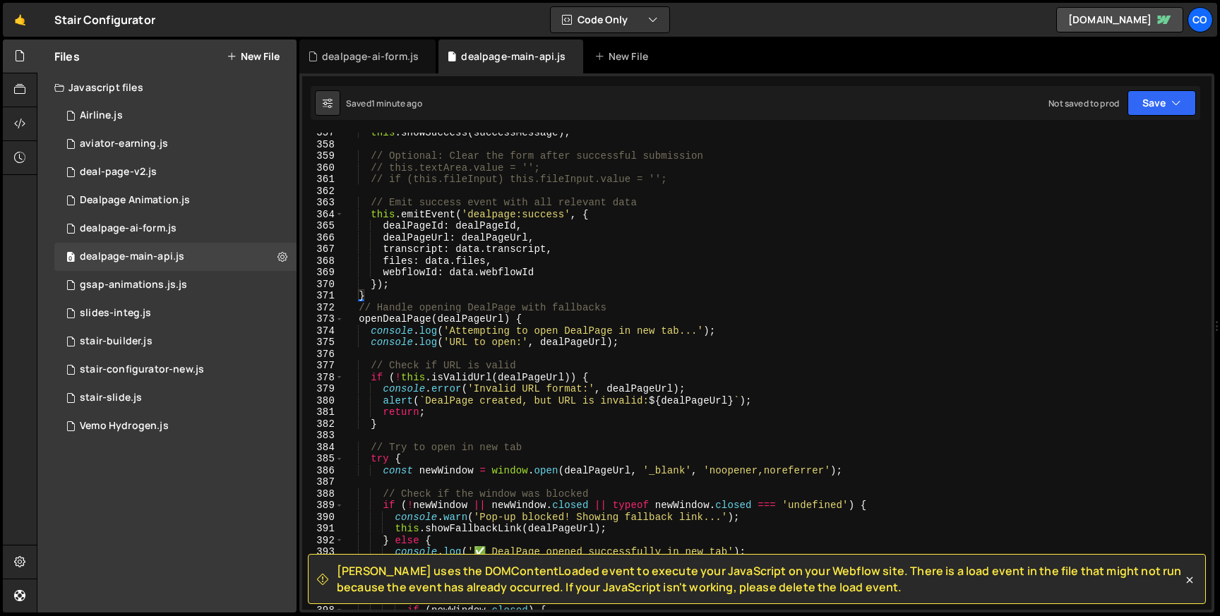
scroll to position [4077, 0]
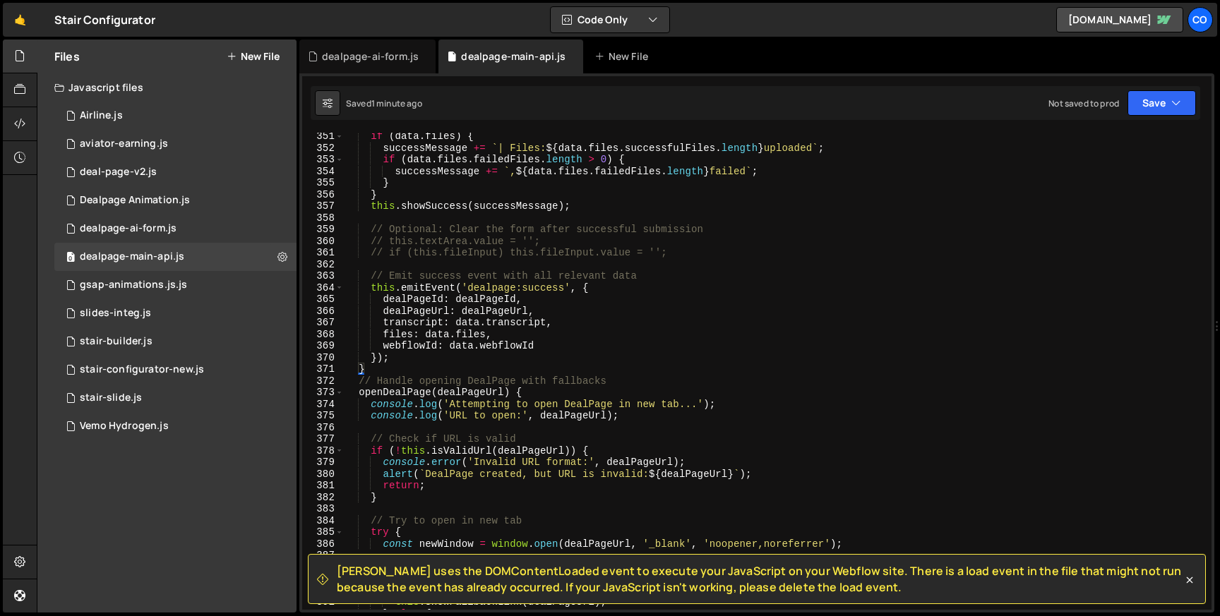
click at [381, 391] on div "if ( data . files ) { successMessage += ` | Files: ${ data . files . successful…" at bounding box center [775, 381] width 862 height 500
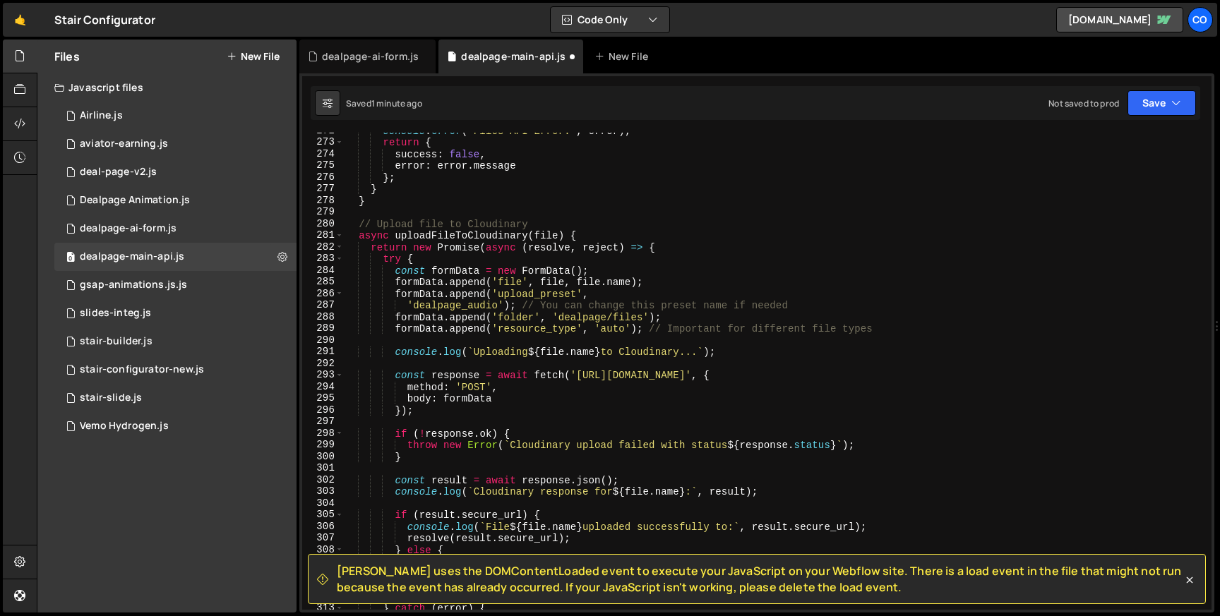
scroll to position [3163, 0]
click at [590, 233] on div "console . error ( 'Files API Error:' , error ) ; return { success : false , err…" at bounding box center [775, 375] width 862 height 500
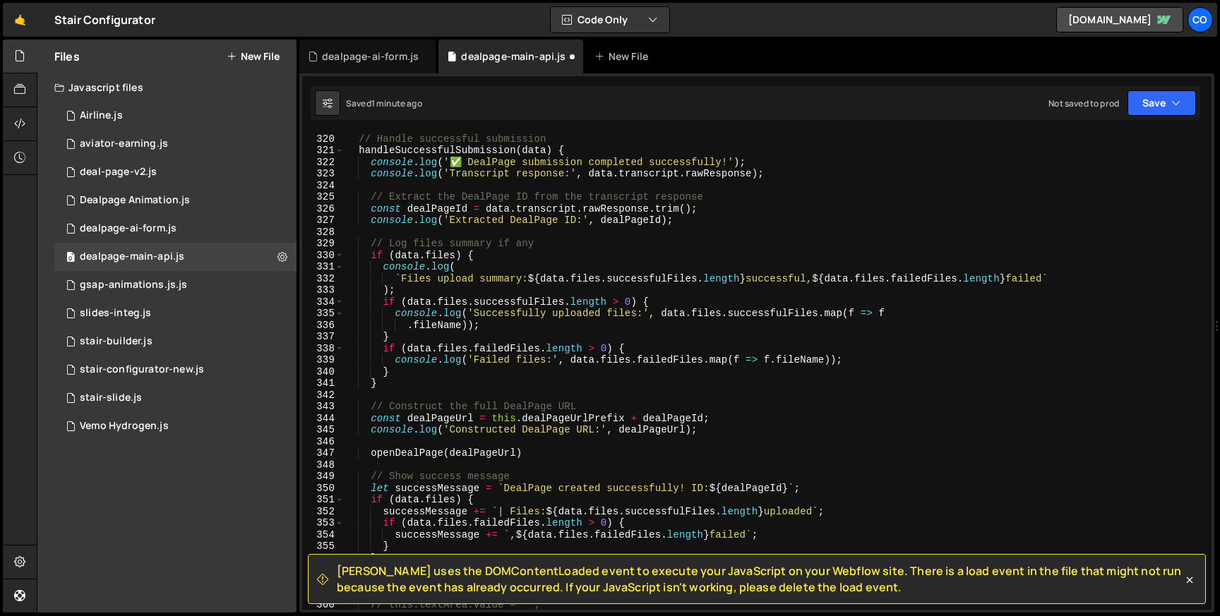
scroll to position [3669, 0]
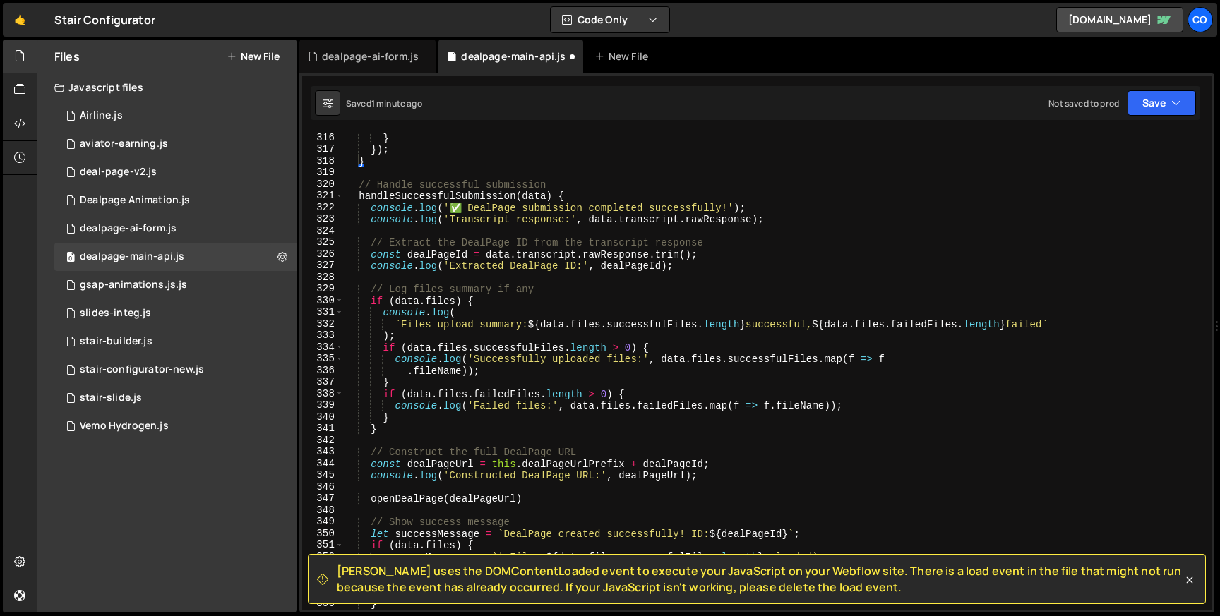
click at [569, 193] on div "} }) ; } // Handle successful submission handleSuccessfulSubmission ( data ) { …" at bounding box center [775, 382] width 862 height 500
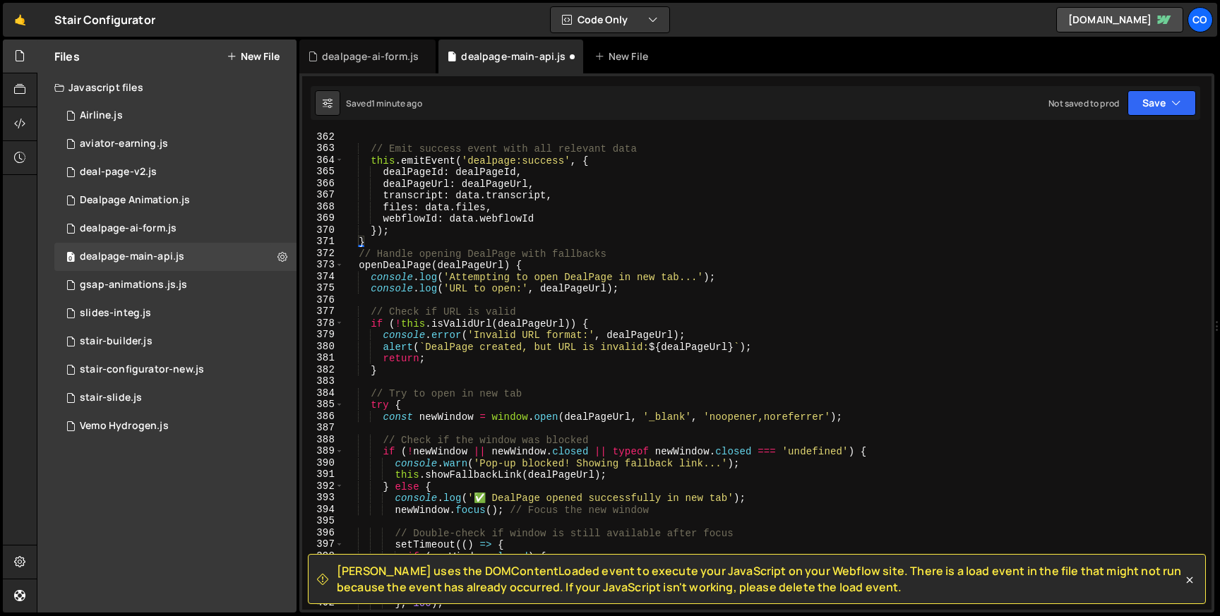
scroll to position [4213, 0]
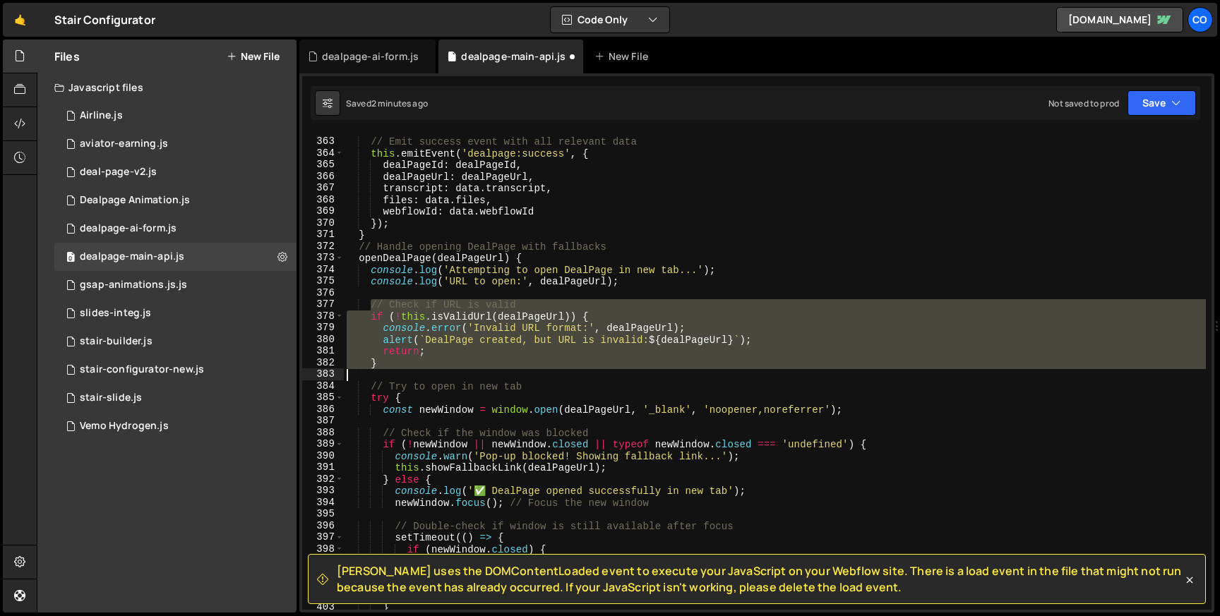
drag, startPoint x: 371, startPoint y: 300, endPoint x: 467, endPoint y: 378, distance: 123.4
click at [467, 378] on div "// Emit success event with all relevant data this . emitEvent ( 'dealpage:succe…" at bounding box center [775, 374] width 862 height 500
type textarea "}"
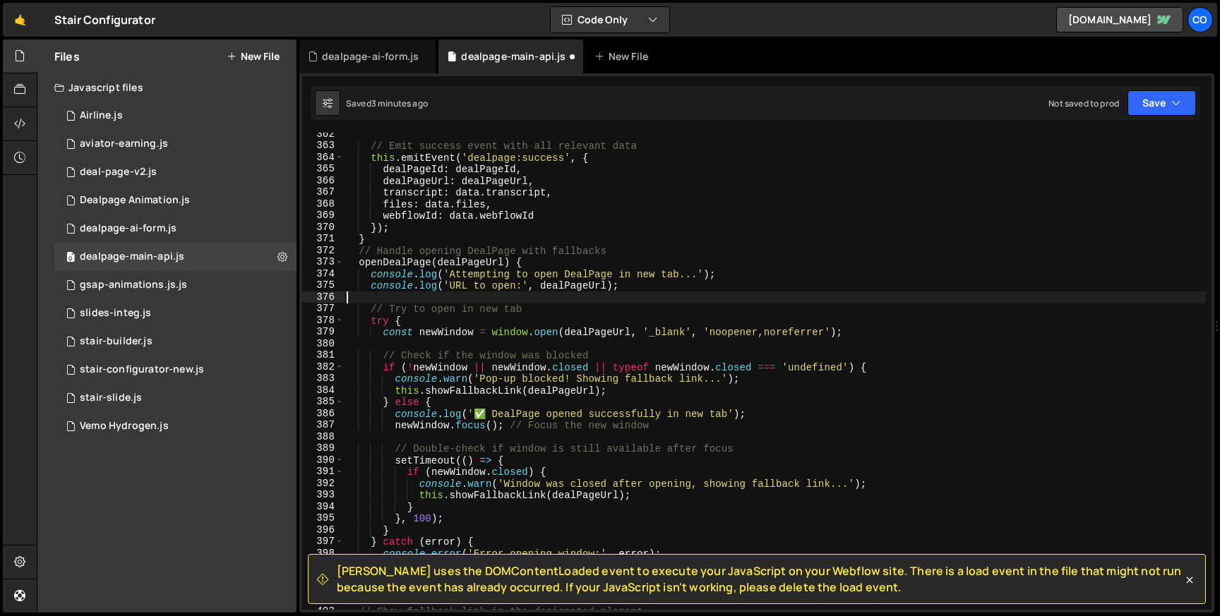
scroll to position [4192, 0]
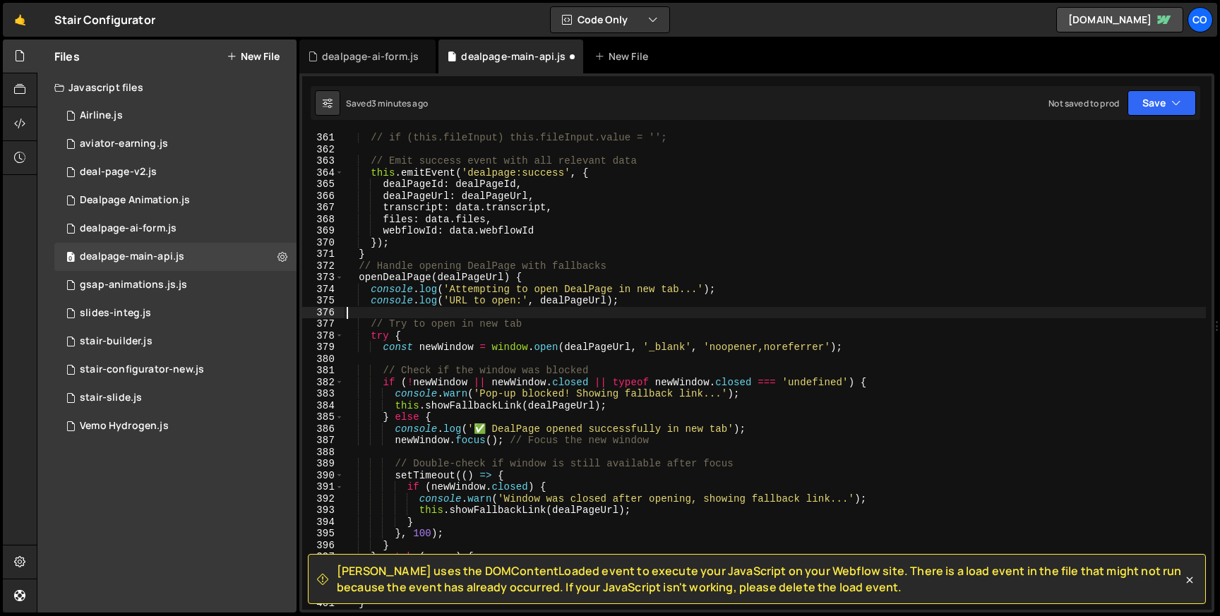
click at [417, 278] on div "// if (this.fileInput) this.fileInput.value = ''; // Emit success event with al…" at bounding box center [775, 382] width 862 height 500
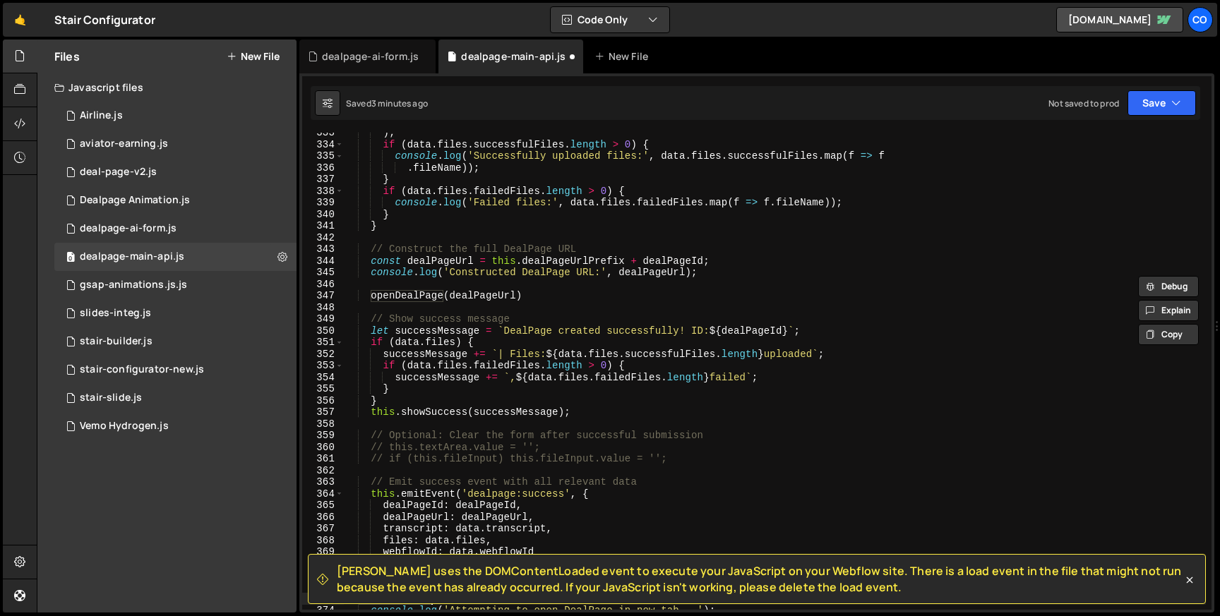
scroll to position [3870, 0]
click at [411, 299] on div ") ; if ( data . files . successfulFiles . length > 0 ) { console . log ( 'Succe…" at bounding box center [775, 378] width 862 height 500
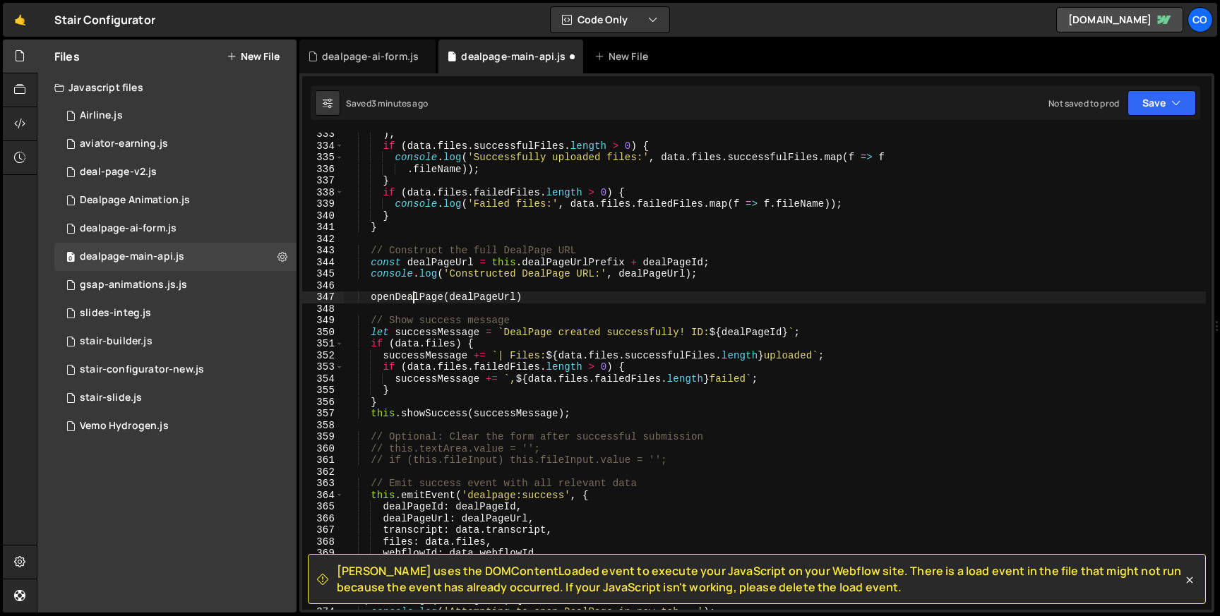
click at [411, 299] on div ") ; if ( data . files . successfulFiles . length > 0 ) { console . log ( 'Succe…" at bounding box center [775, 378] width 862 height 500
click at [402, 292] on div ") ; if ( data . files . successfulFiles . length > 0 ) { console . log ( 'Succe…" at bounding box center [775, 378] width 862 height 500
paste textarea "this."
type textarea "this.openDealPage(dealPageUrl)"
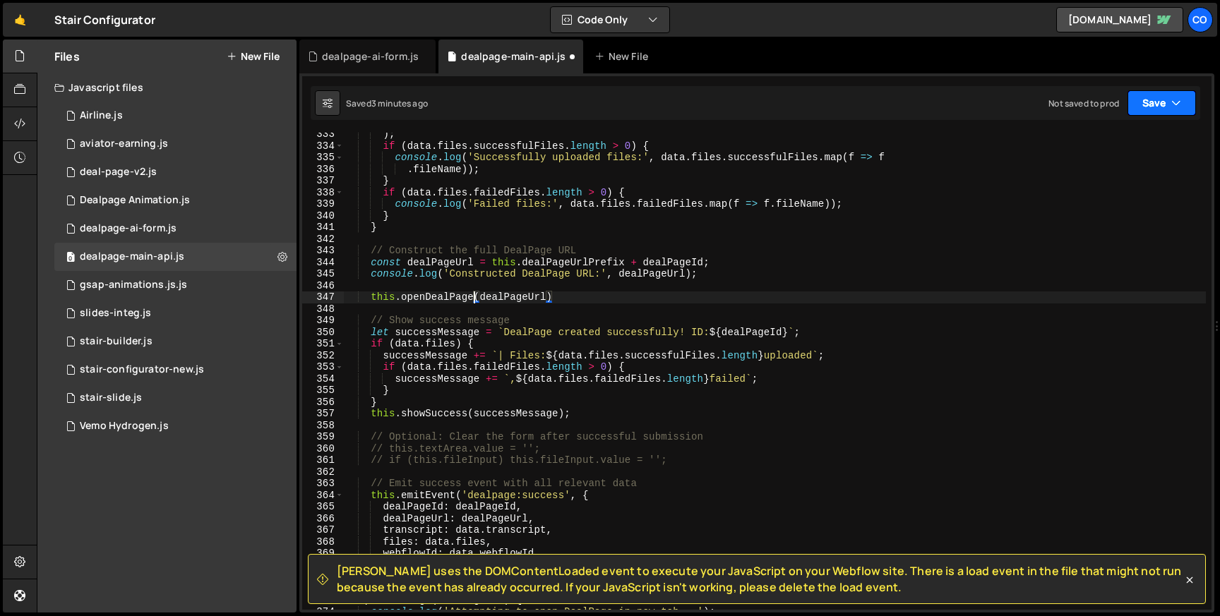
click at [1151, 113] on button "Save" at bounding box center [1161, 102] width 68 height 25
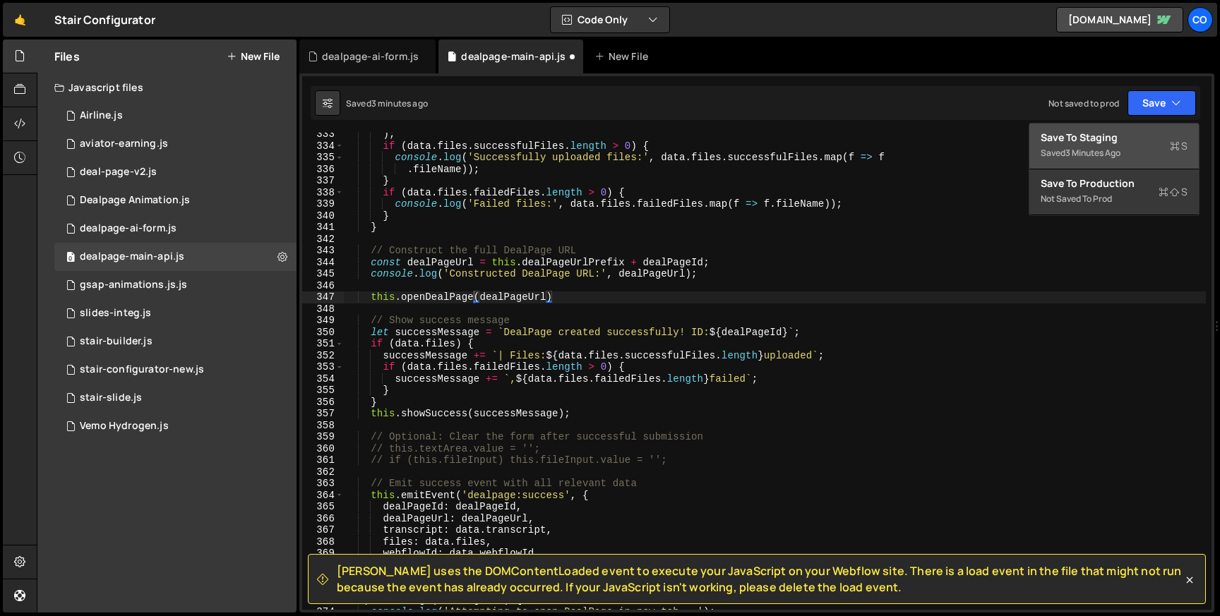
click at [1107, 150] on div "3 minutes ago" at bounding box center [1092, 153] width 55 height 12
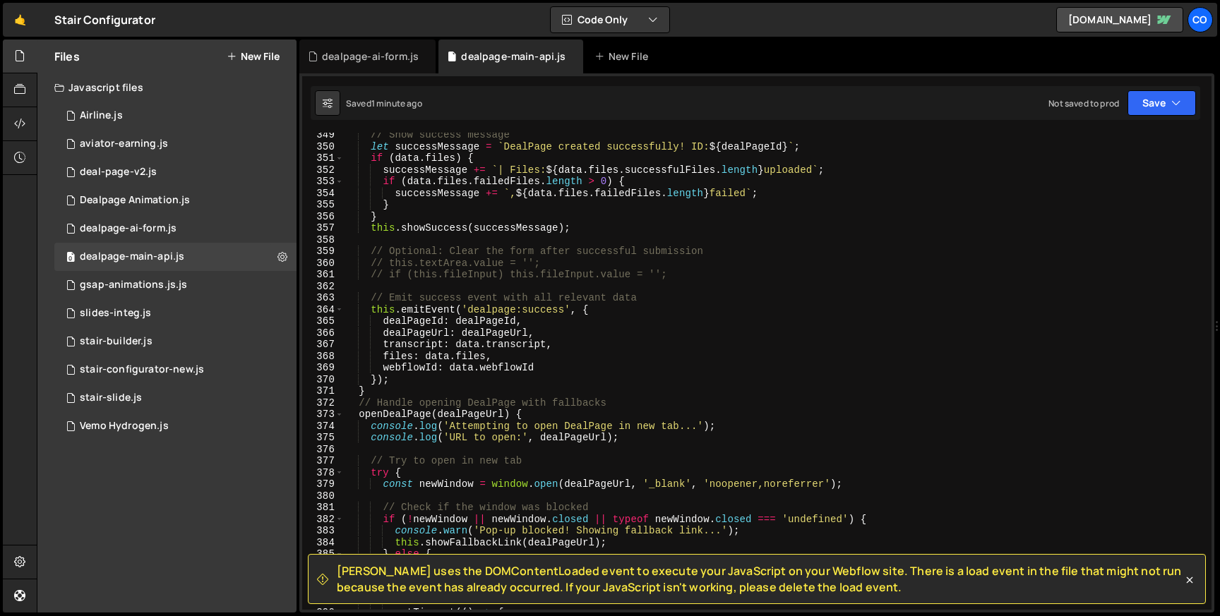
scroll to position [4039, 0]
